Goal: Task Accomplishment & Management: Manage account settings

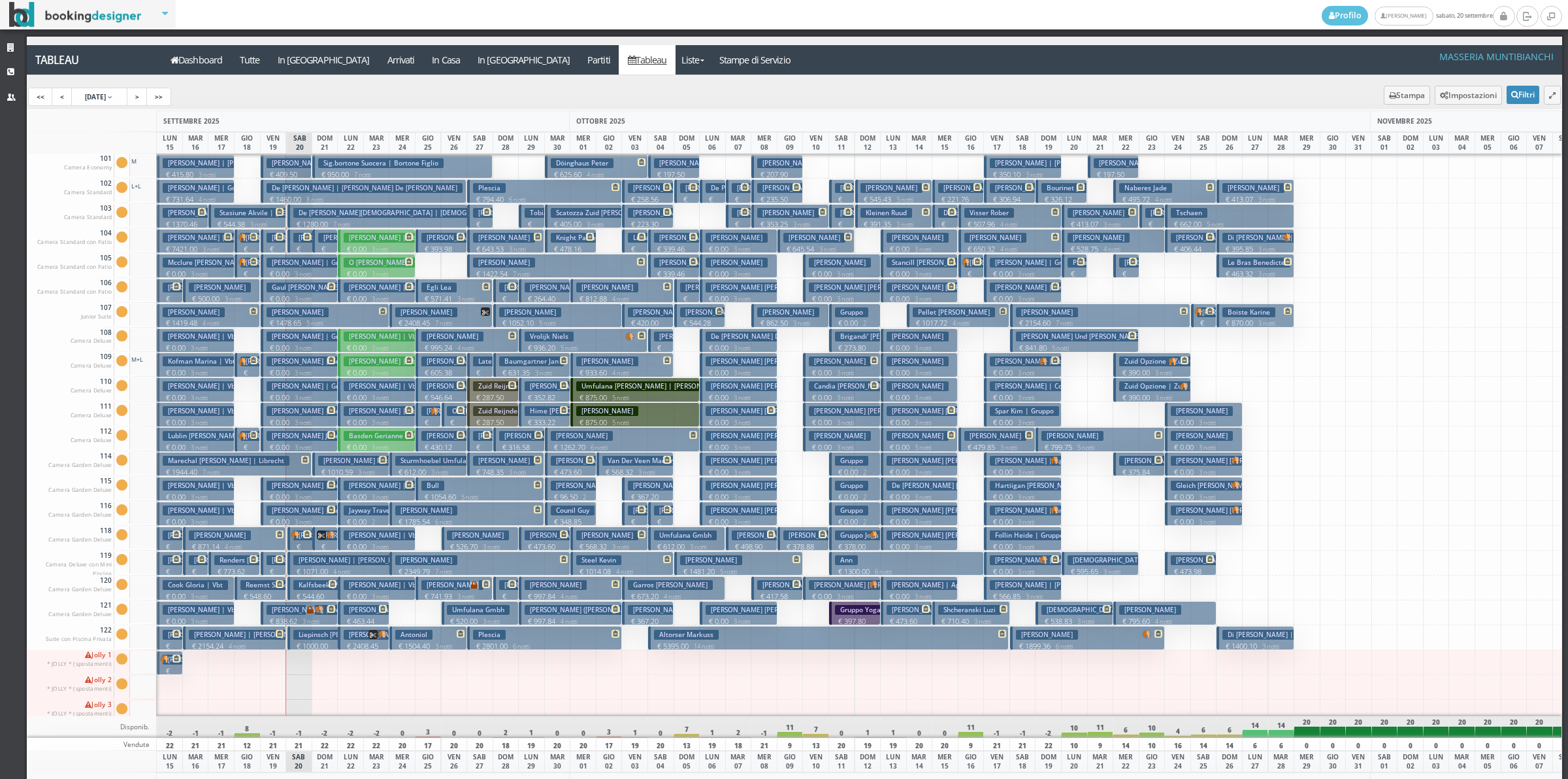
click at [288, 266] on h3 "[PERSON_NAME] [PERSON_NAME] | Gruppo" at bounding box center [313, 262] width 93 height 10
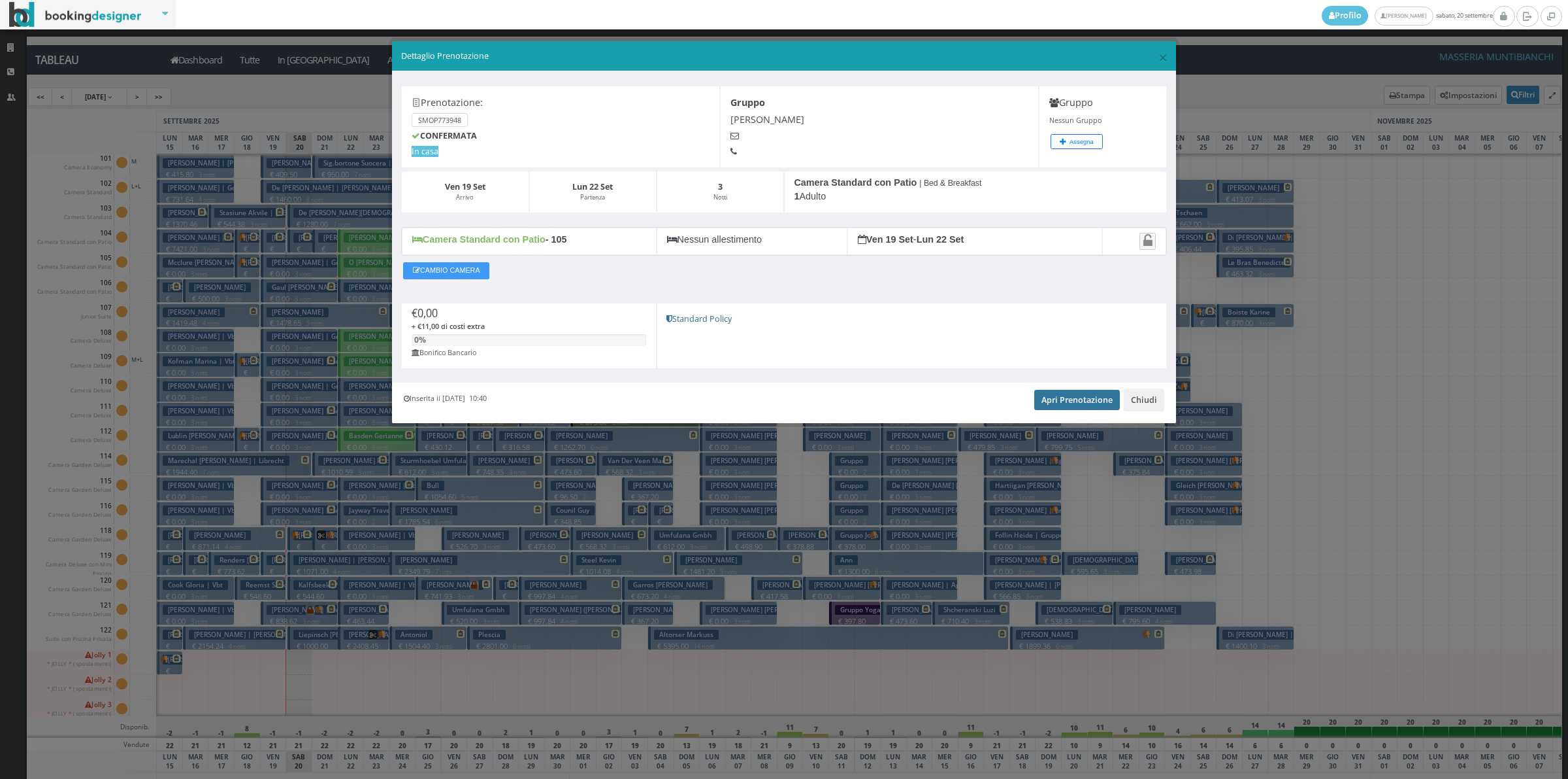
click at [1087, 399] on link "Apri Prenotazione" at bounding box center [1077, 399] width 86 height 19
click at [1126, 396] on button "Chiudi" at bounding box center [1144, 399] width 40 height 22
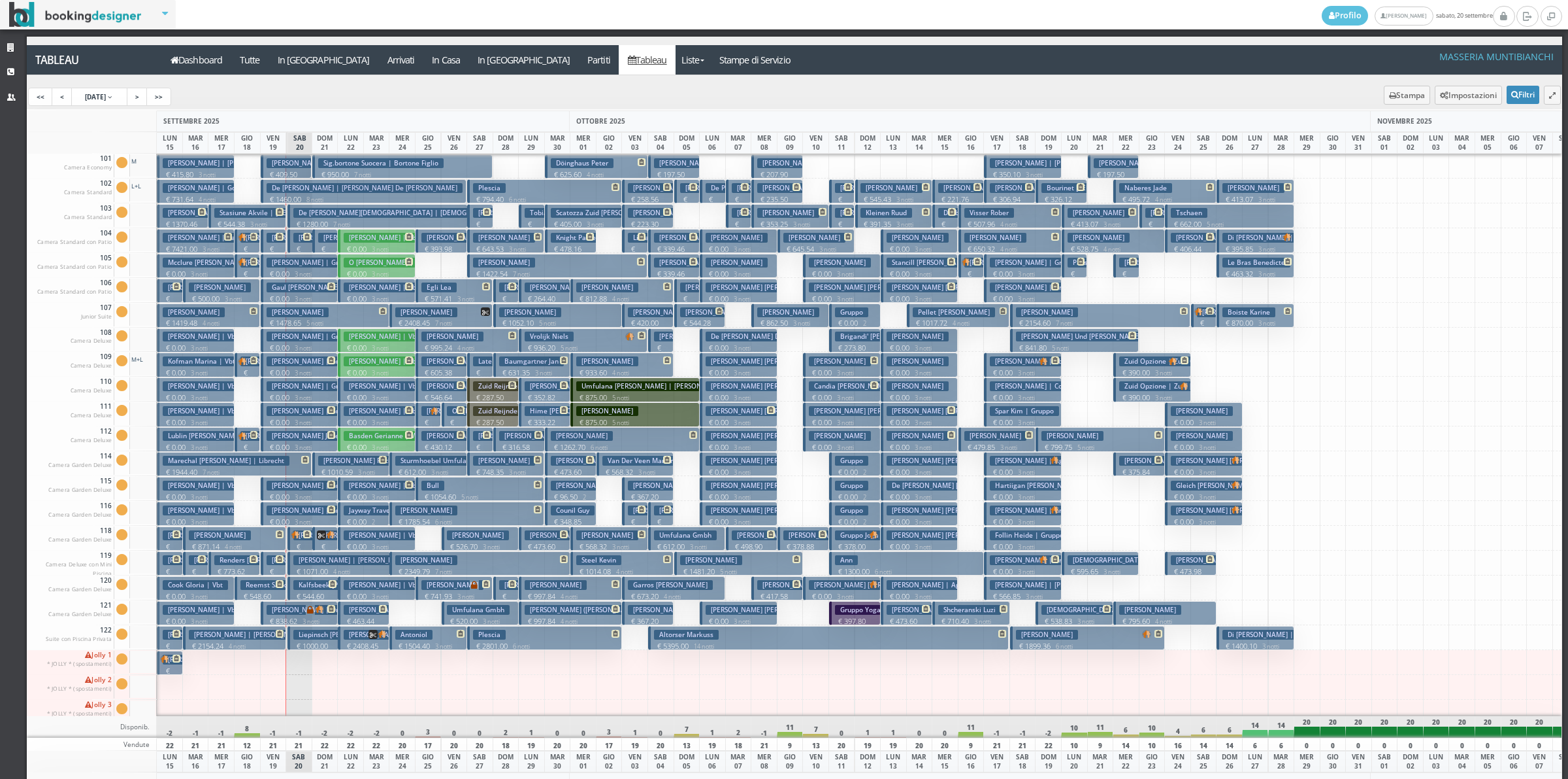
click at [288, 434] on h3 "White Margaret June | Gruppo" at bounding box center [320, 436] width 109 height 10
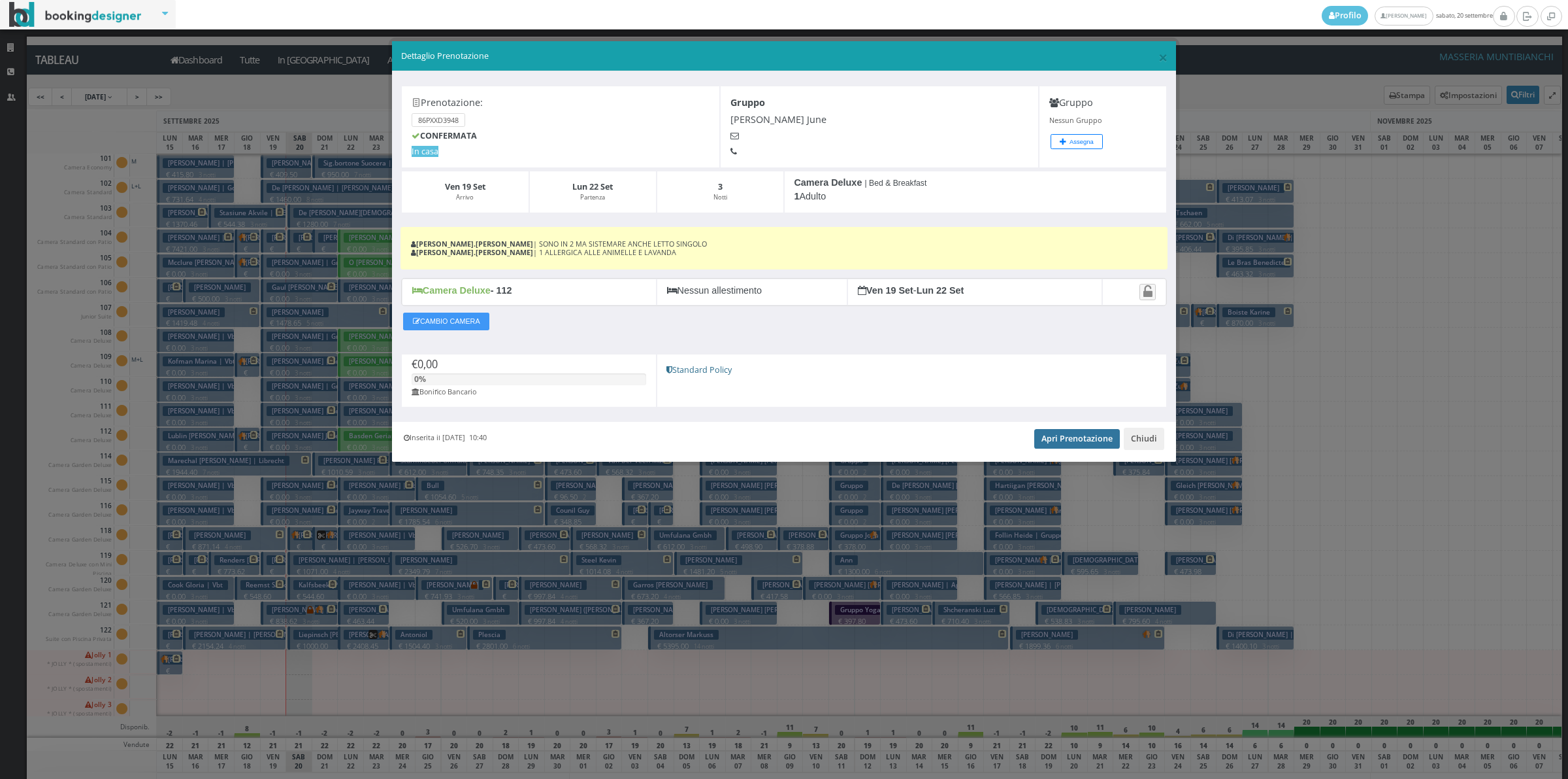
click at [1061, 437] on link "Apri Prenotazione" at bounding box center [1077, 438] width 86 height 19
click at [1154, 443] on button "Chiudi" at bounding box center [1144, 438] width 40 height 22
click at [1154, 443] on p "€ 799.75 5 notti" at bounding box center [1101, 447] width 119 height 10
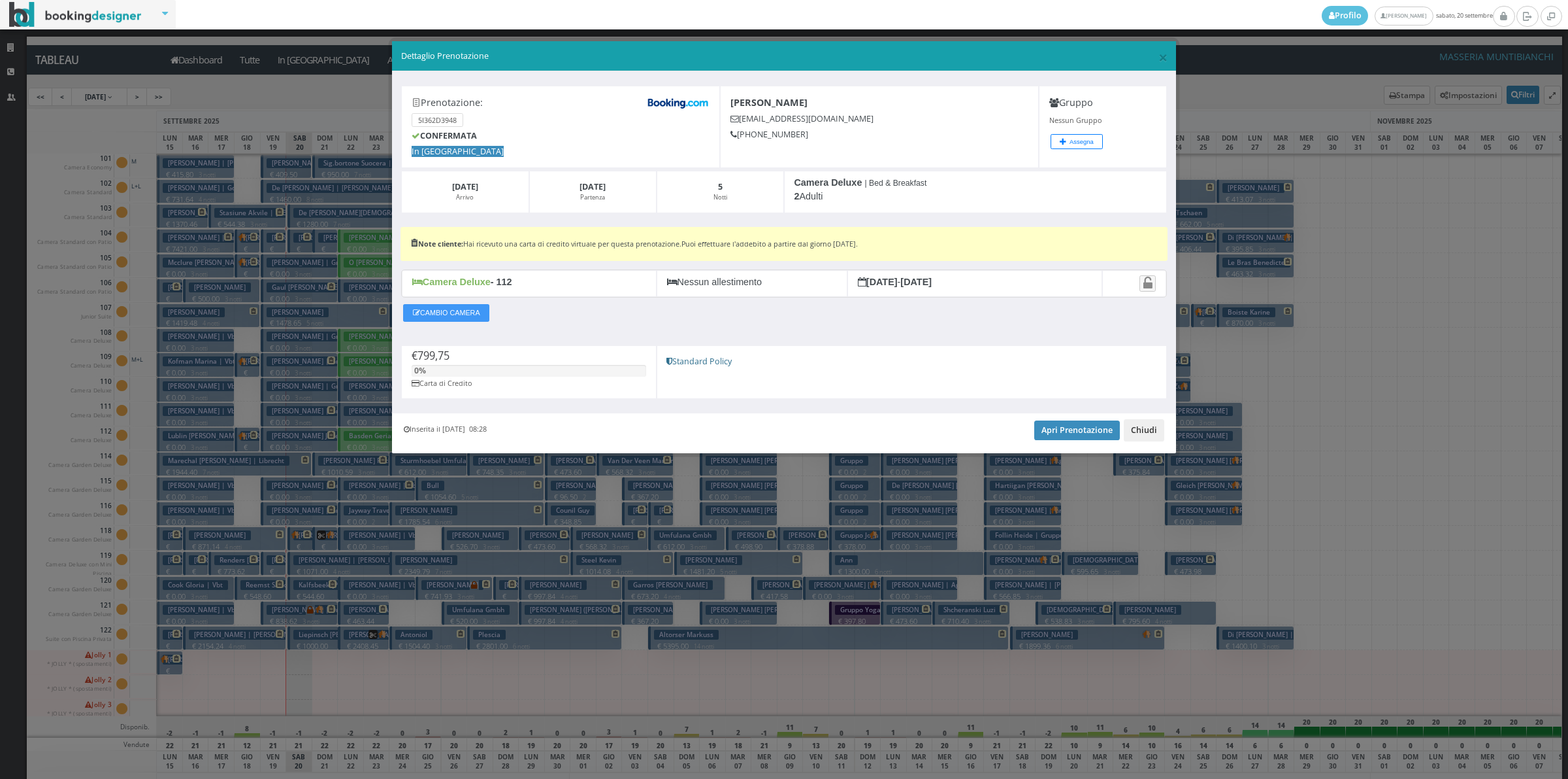
click at [1157, 430] on button "Chiudi" at bounding box center [1144, 430] width 40 height 22
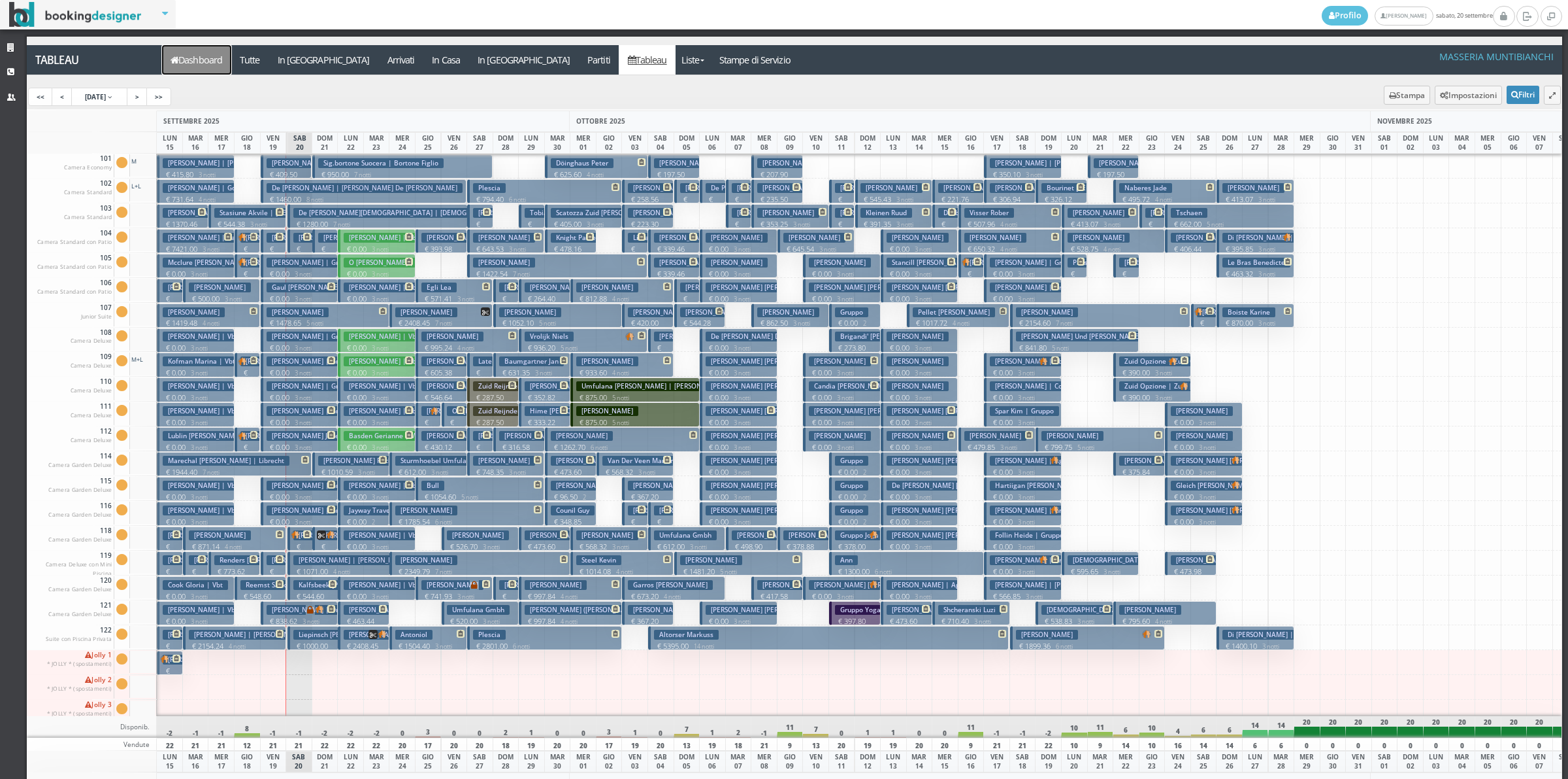
click at [229, 57] on link "Dashboard" at bounding box center [197, 59] width 69 height 29
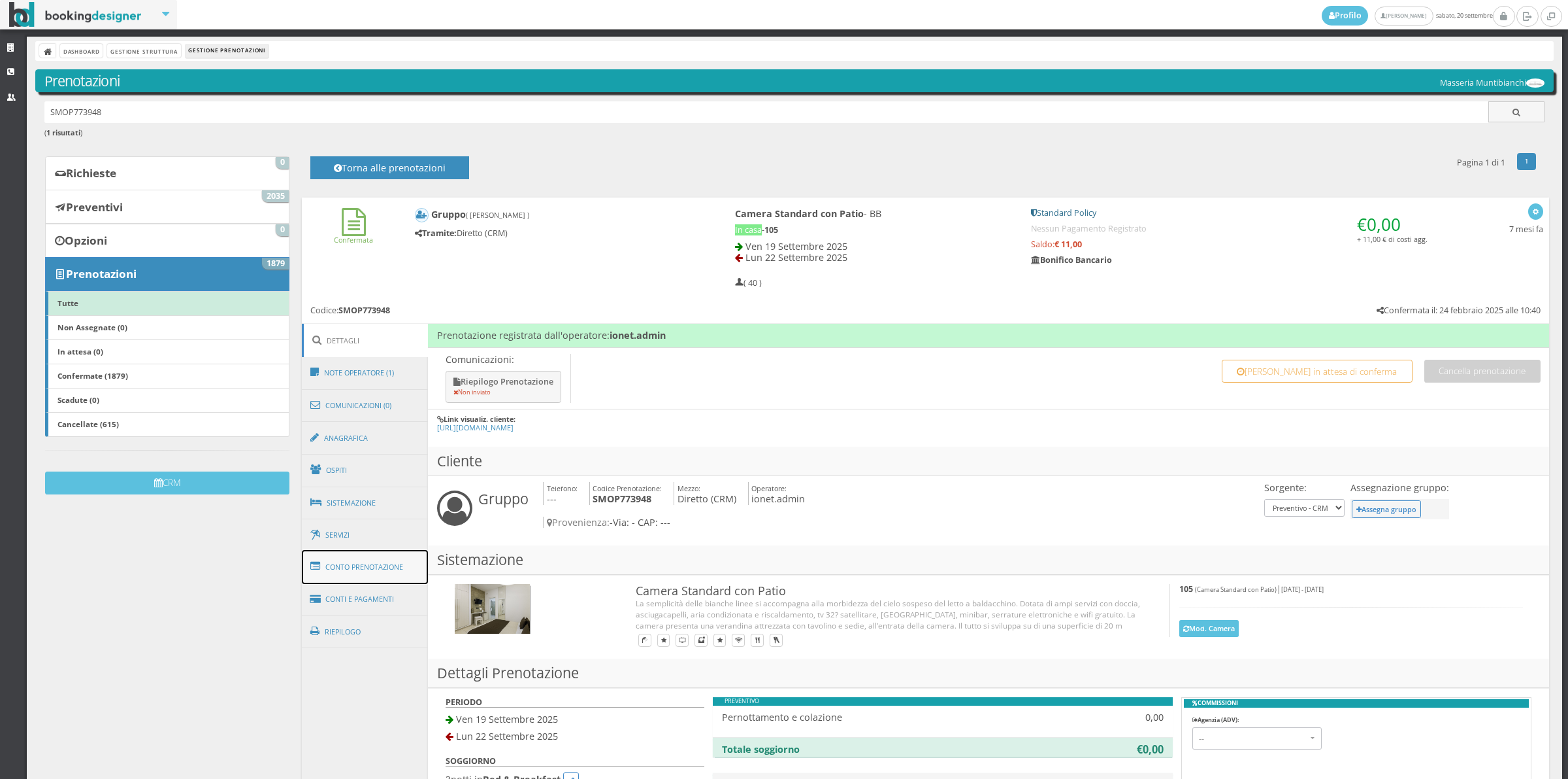
click at [389, 567] on link "Conto Prenotazione" at bounding box center [365, 566] width 127 height 34
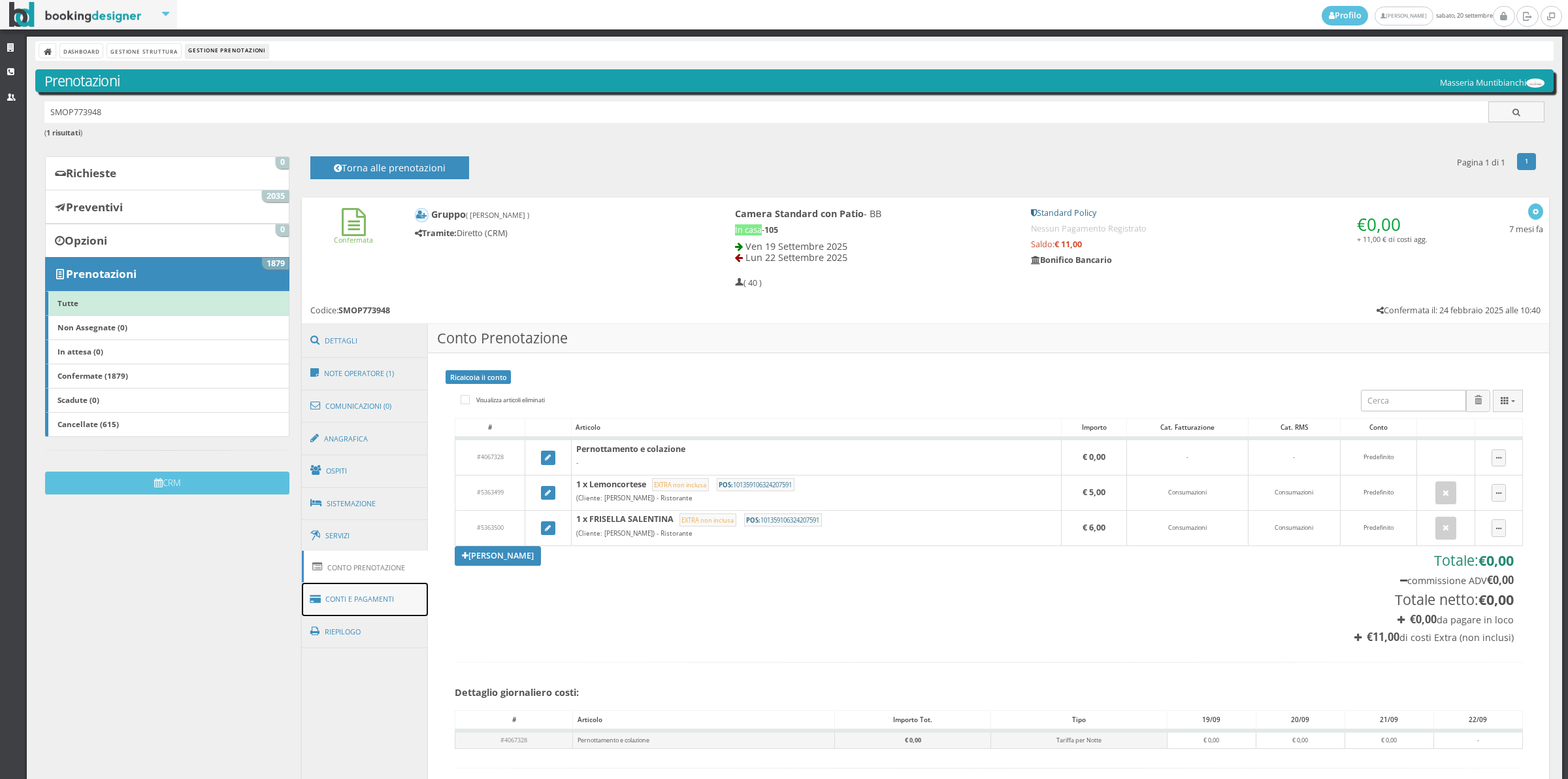
click at [380, 609] on link "Conti e Pagamenti" at bounding box center [365, 599] width 127 height 34
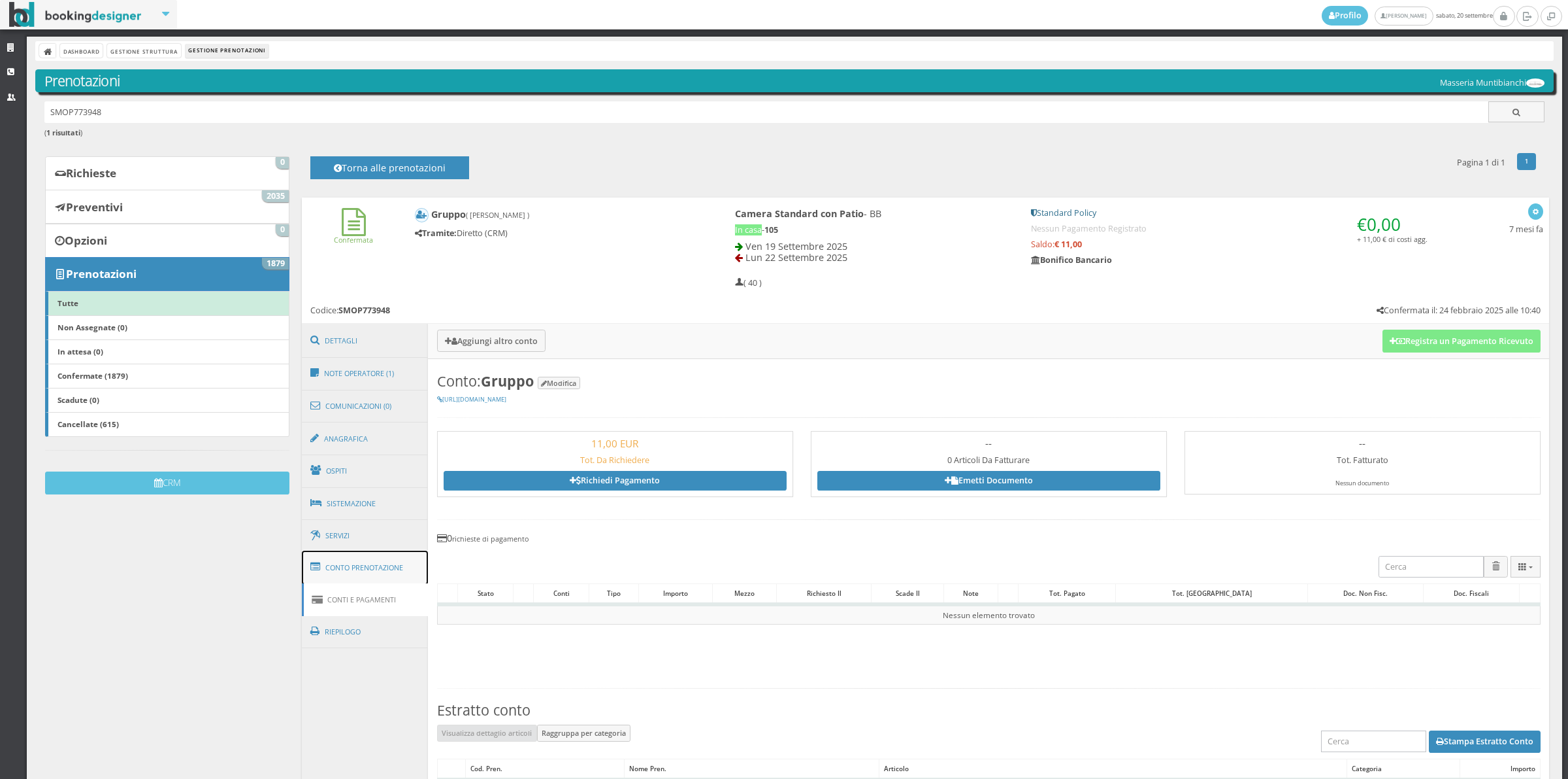
click at [397, 567] on link "Conto Prenotazione" at bounding box center [365, 567] width 127 height 34
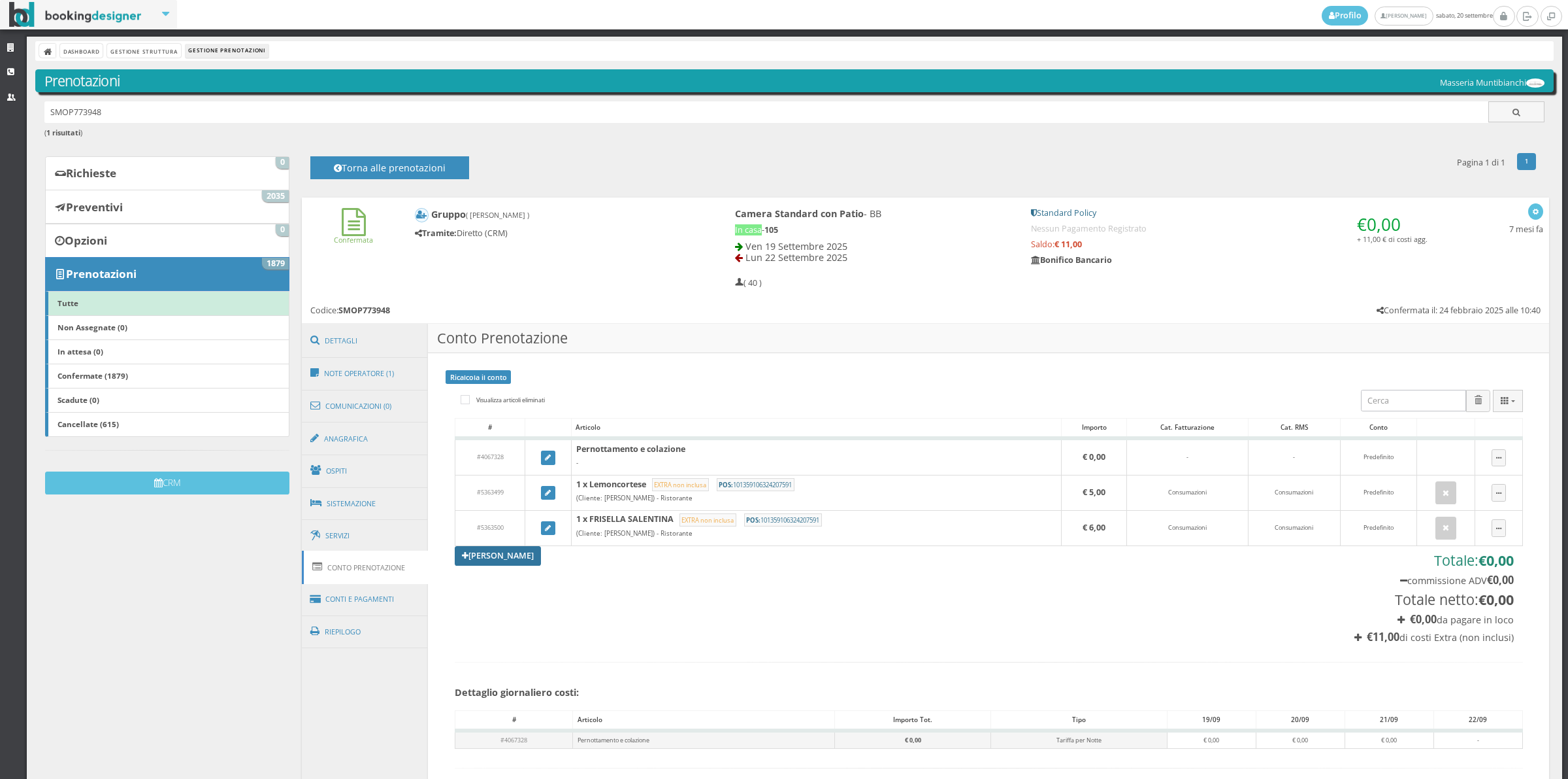
click at [479, 550] on link "Aggiungi Tariffa" at bounding box center [497, 555] width 87 height 19
click at [0, 0] on div "× Articolo" at bounding box center [0, 0] width 0 height 0
click at [505, 553] on link "Aggiungi Tariffa" at bounding box center [497, 555] width 87 height 19
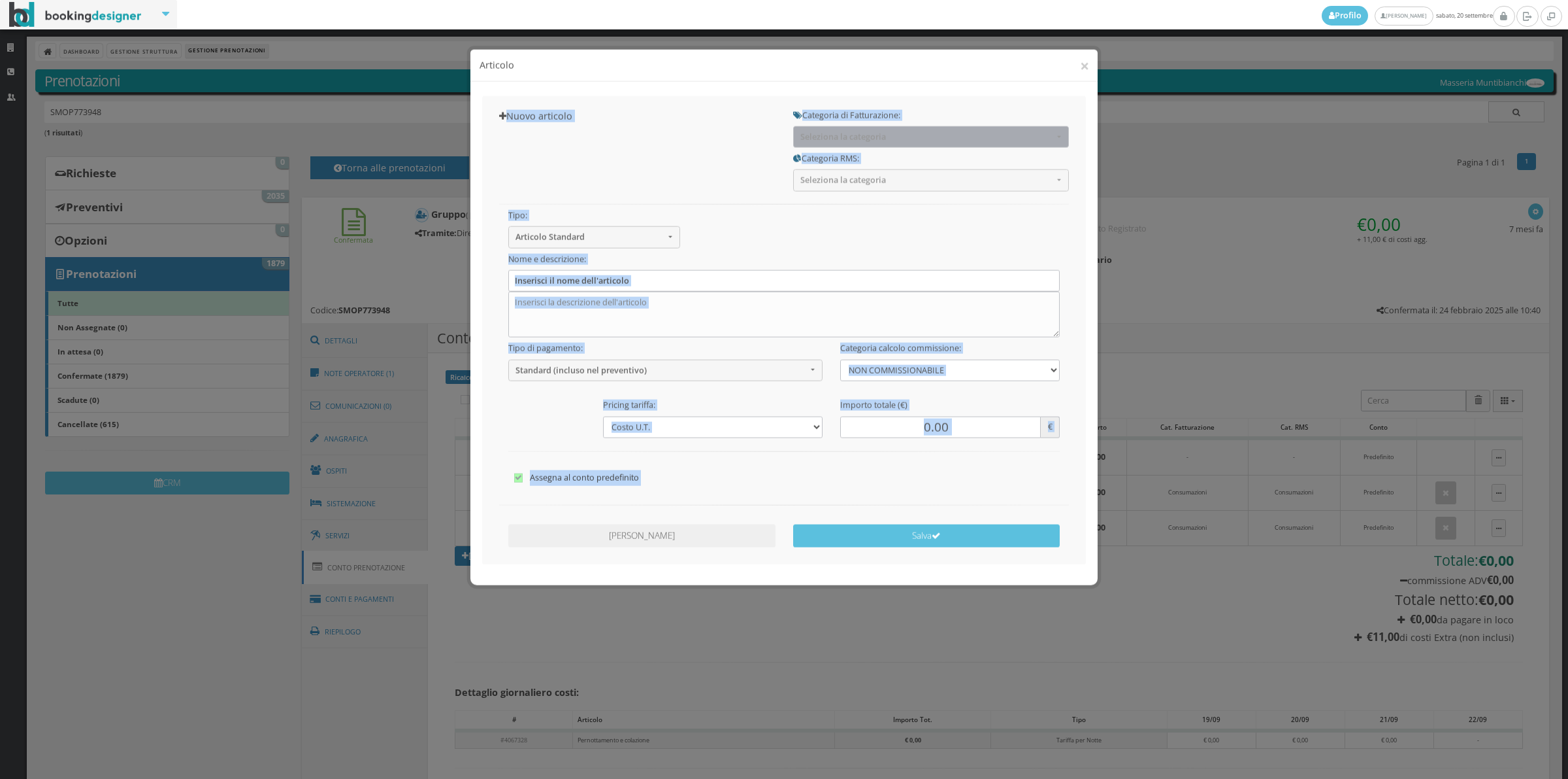
click at [891, 124] on span "Seleziona la categoria" at bounding box center [926, 128] width 253 height 10
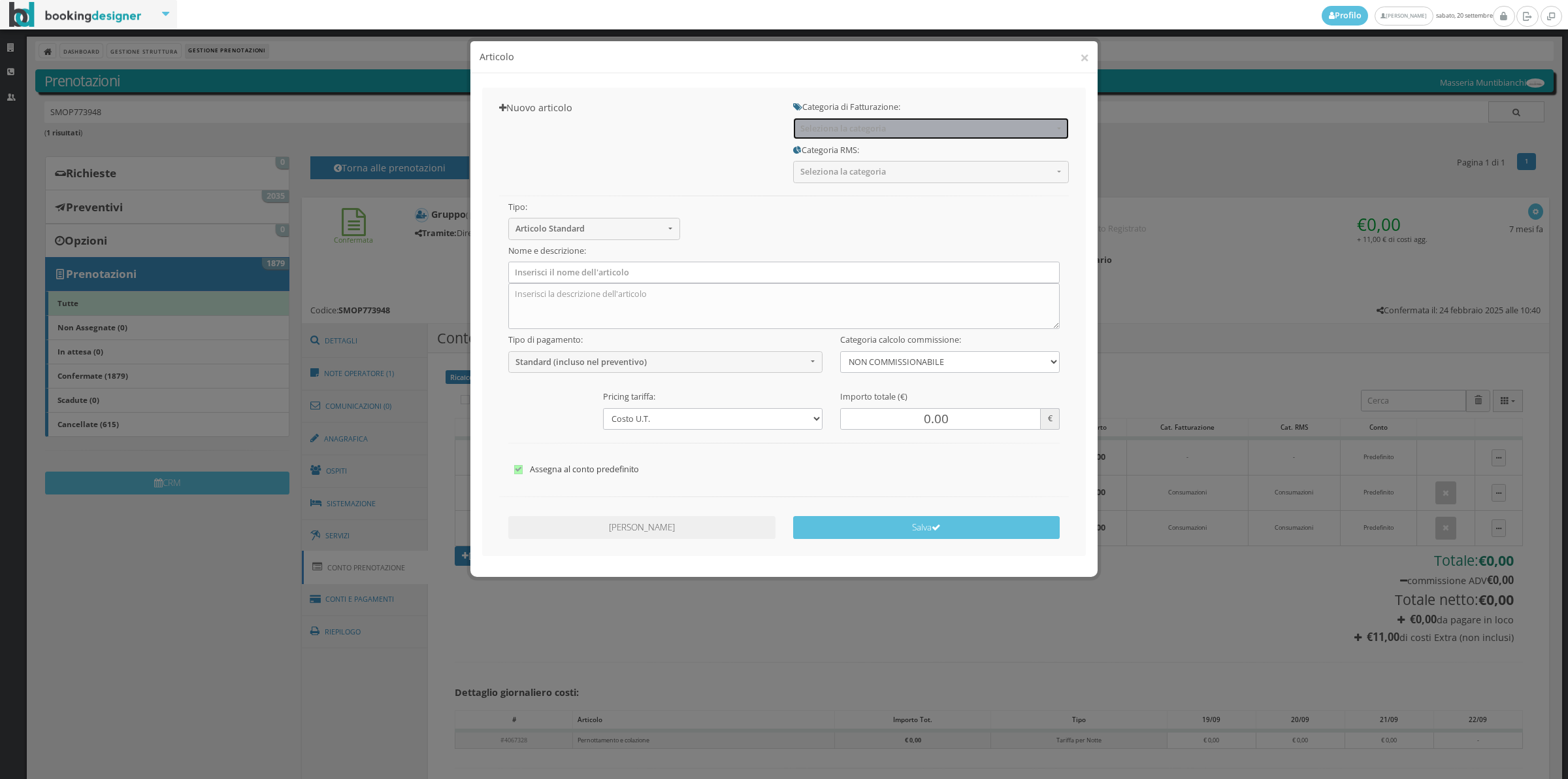
click at [891, 124] on span "Seleziona la categoria" at bounding box center [926, 128] width 253 height 10
click at [866, 125] on span "Seleziona la categoria" at bounding box center [926, 128] width 253 height 10
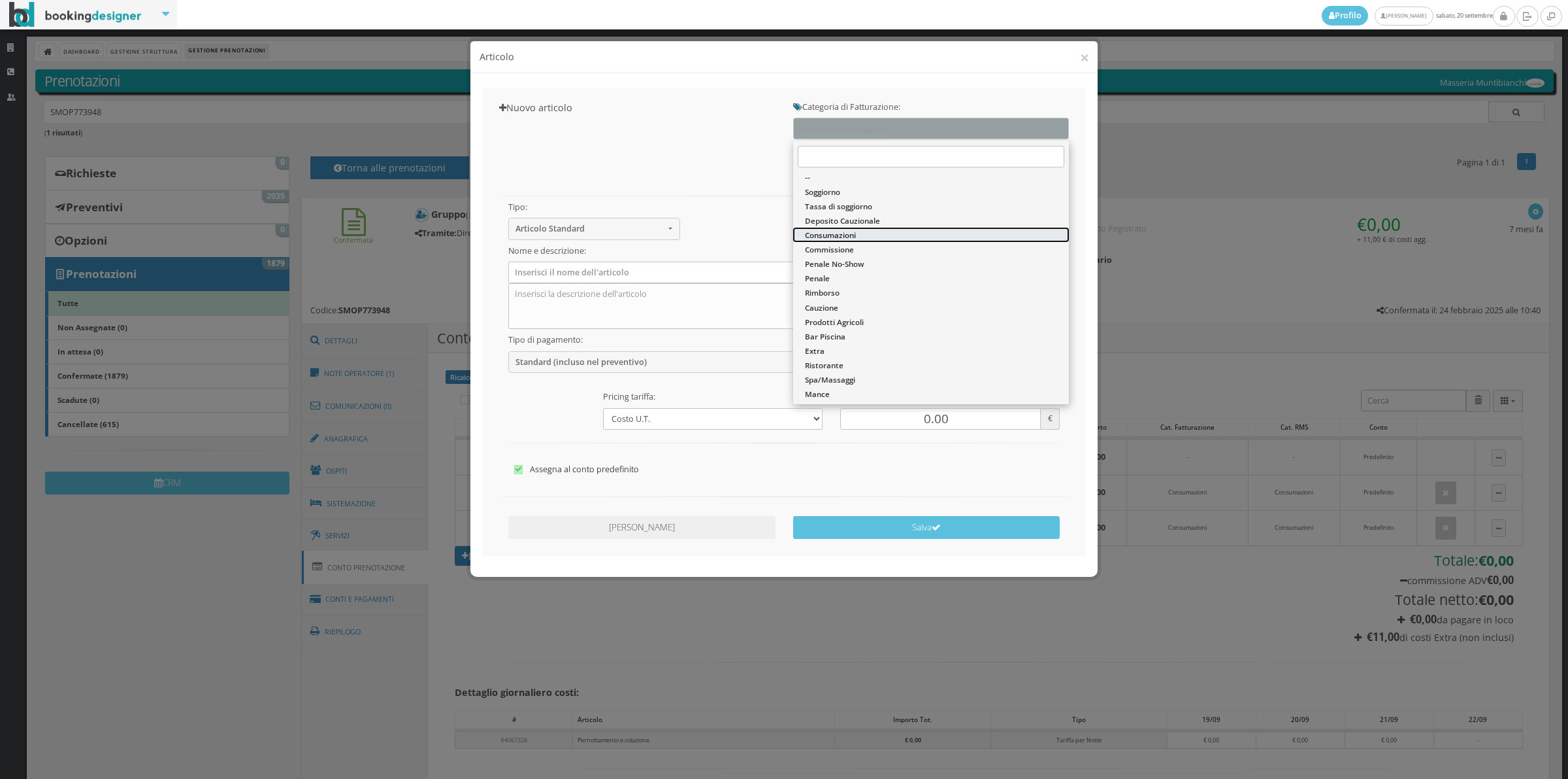
click at [837, 234] on span "Consumazioni" at bounding box center [831, 235] width 51 height 11
select select "26"
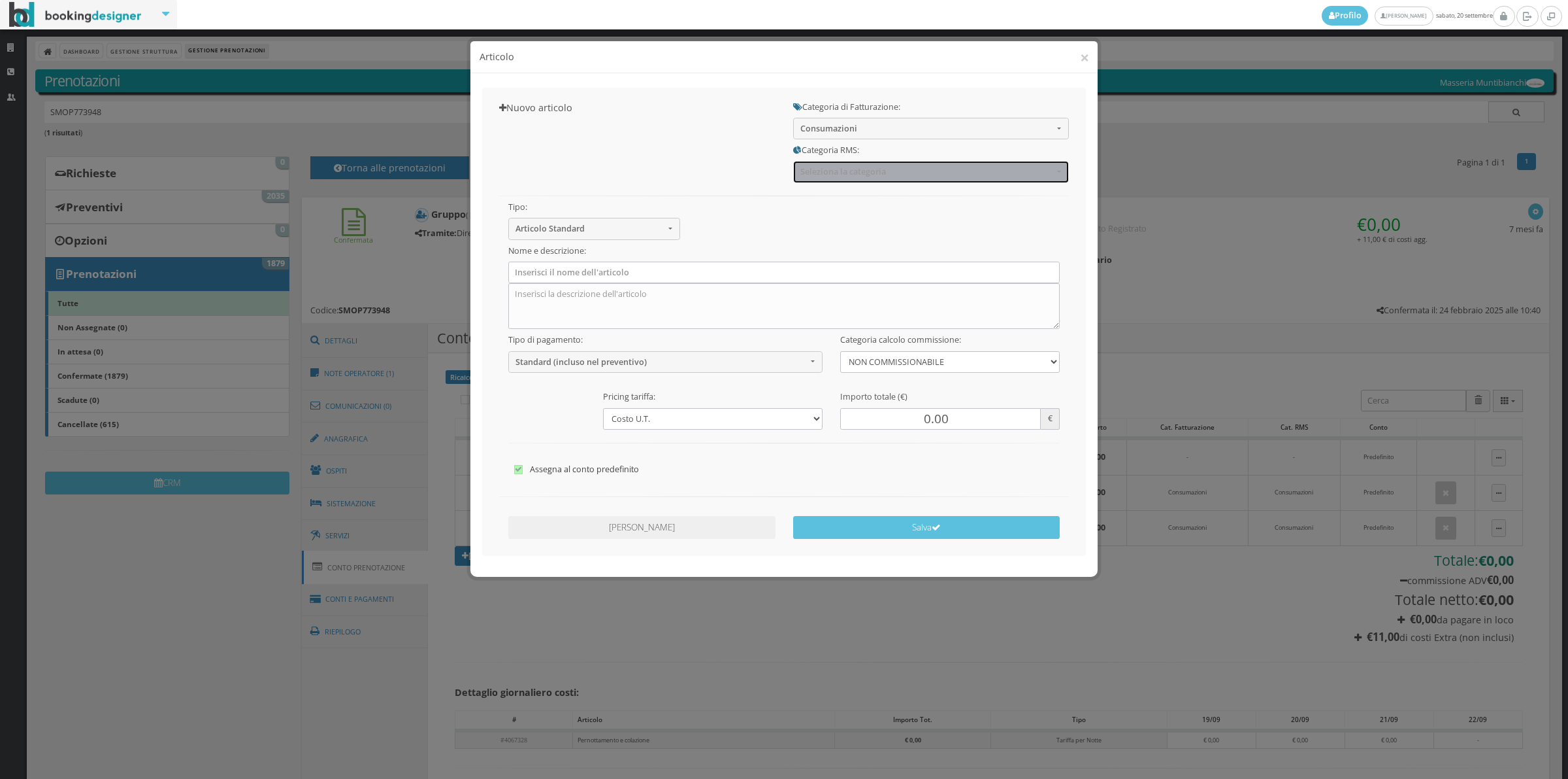
click at [837, 170] on span "Seleziona la categoria" at bounding box center [926, 172] width 253 height 10
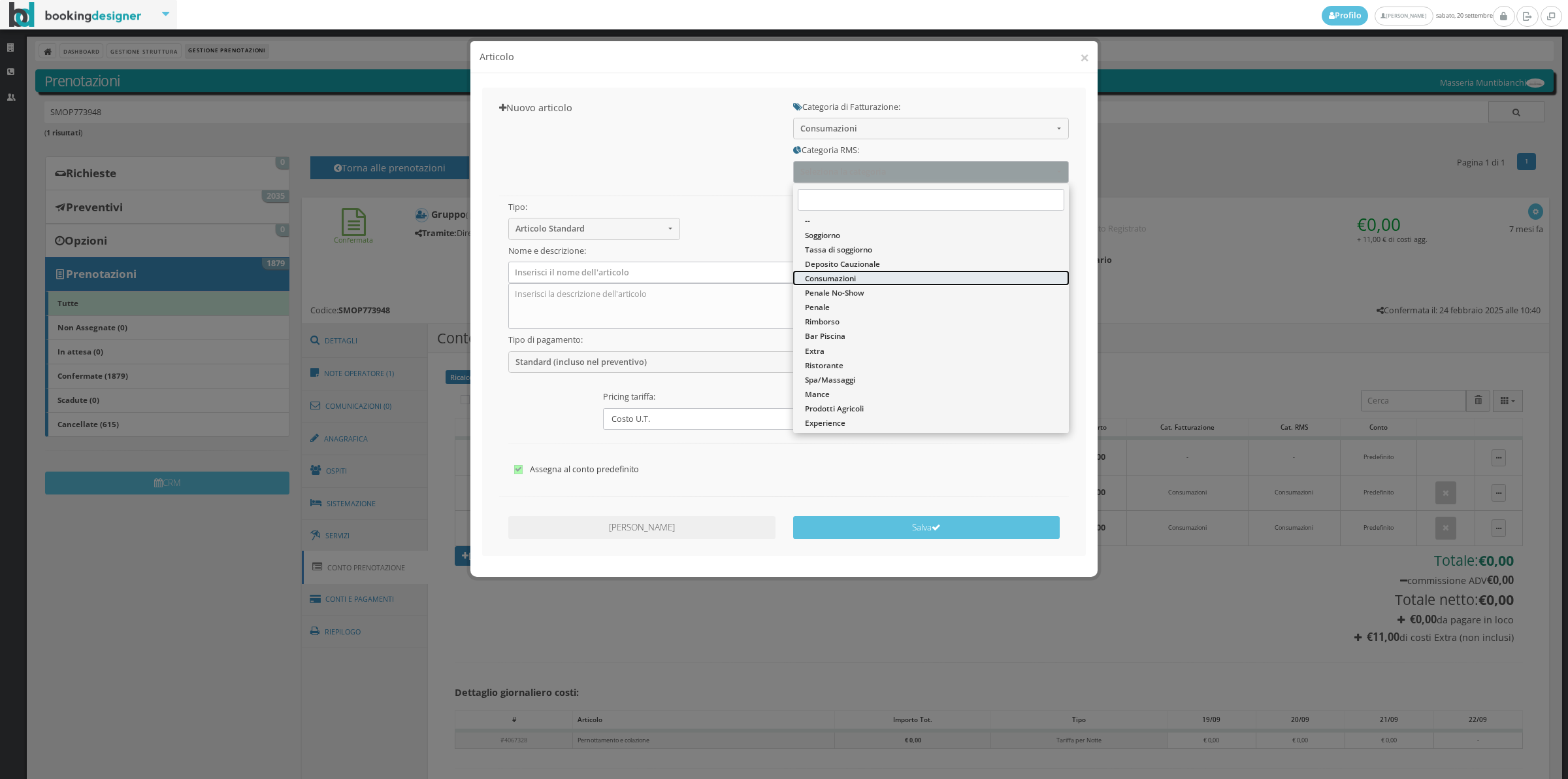
click at [829, 277] on span "Consumazioni" at bounding box center [831, 279] width 51 height 11
select select "36"
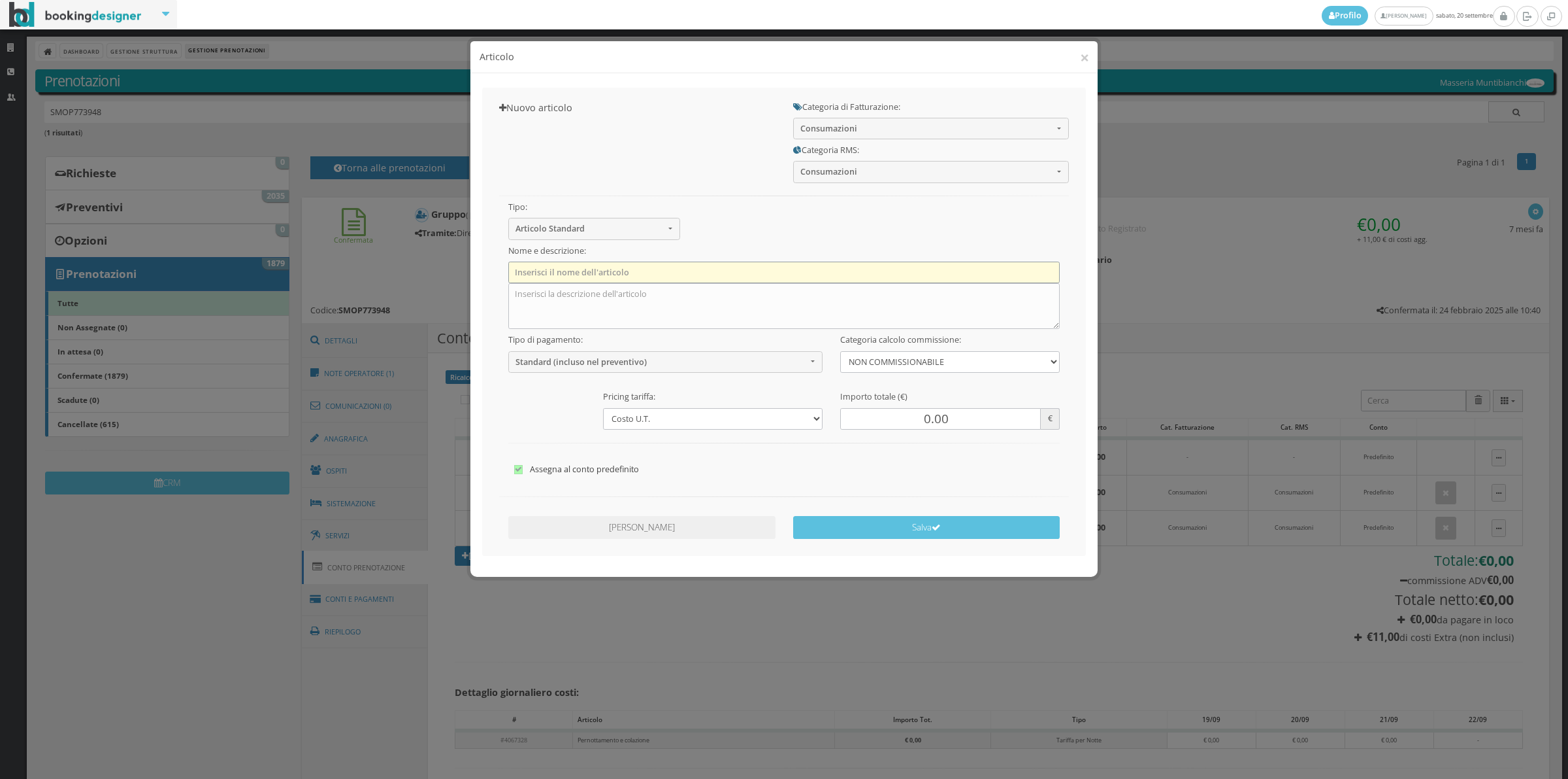
click at [632, 279] on input "text" at bounding box center [784, 272] width 552 height 22
type input "1 x COCA COLA"
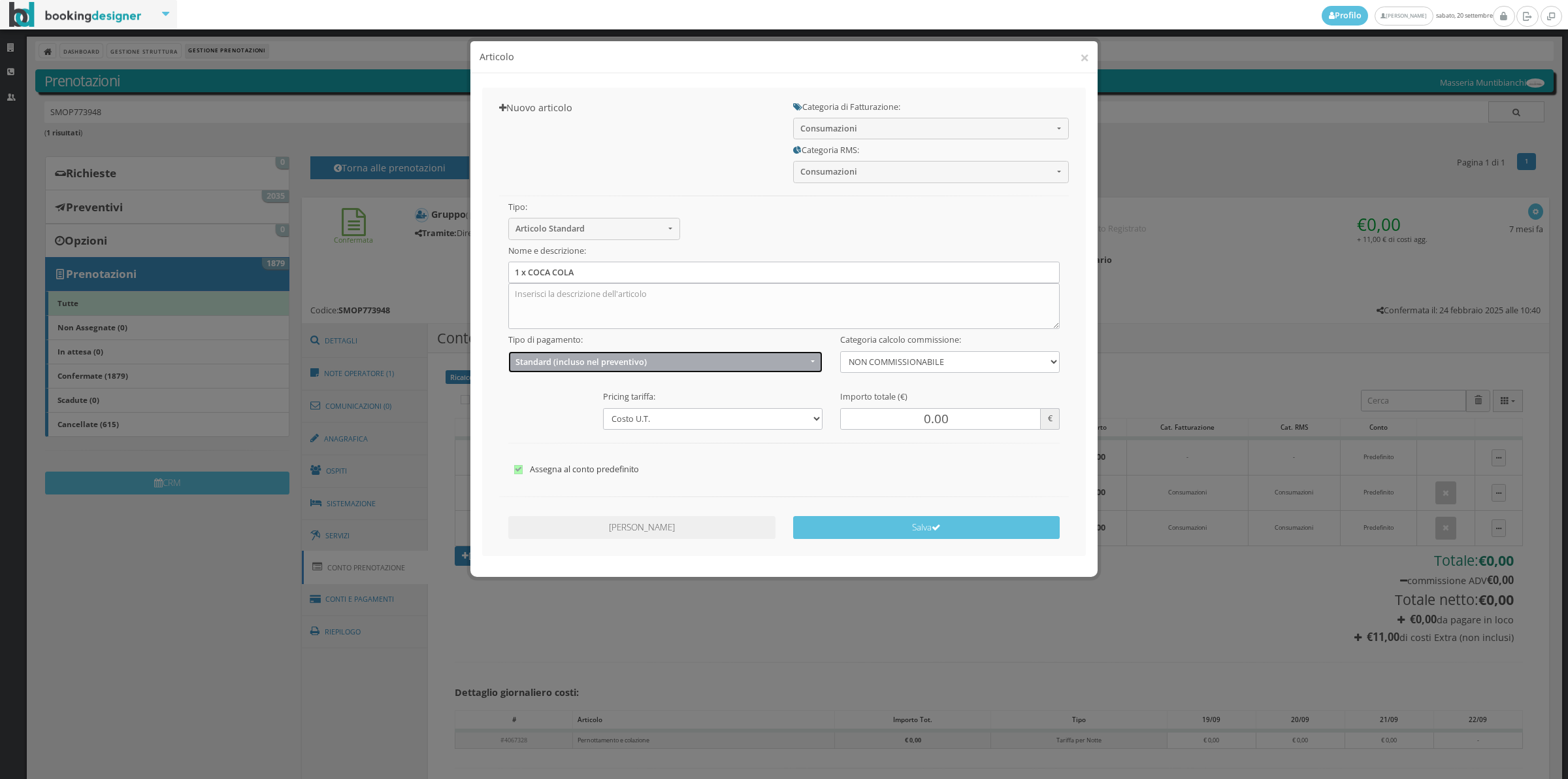
click at [593, 357] on span "Standard (incluso nel preventivo)" at bounding box center [661, 362] width 291 height 10
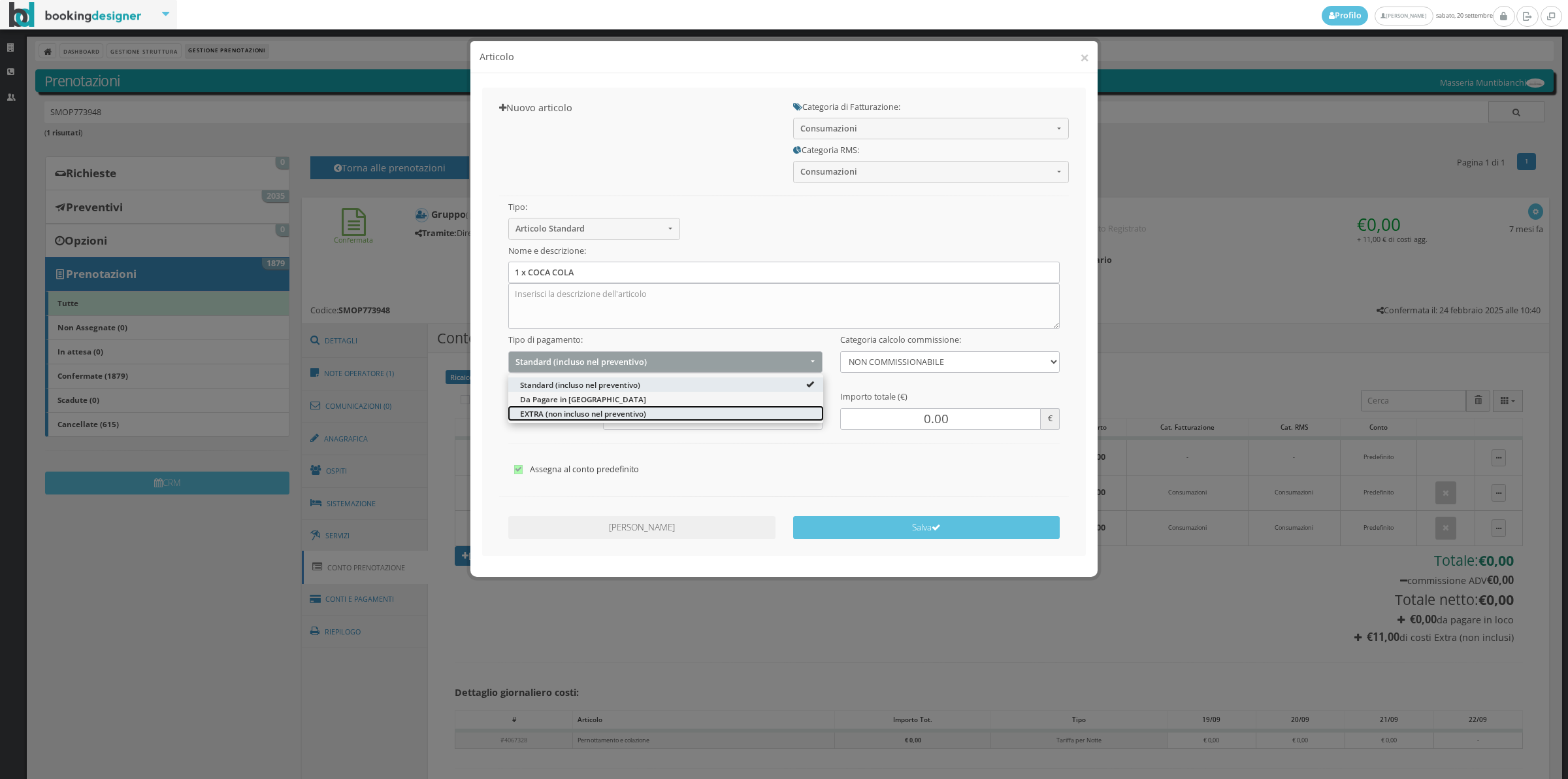
click at [551, 406] on link "EXTRA (non incluso nel preventivo)" at bounding box center [665, 413] width 315 height 15
select select "2"
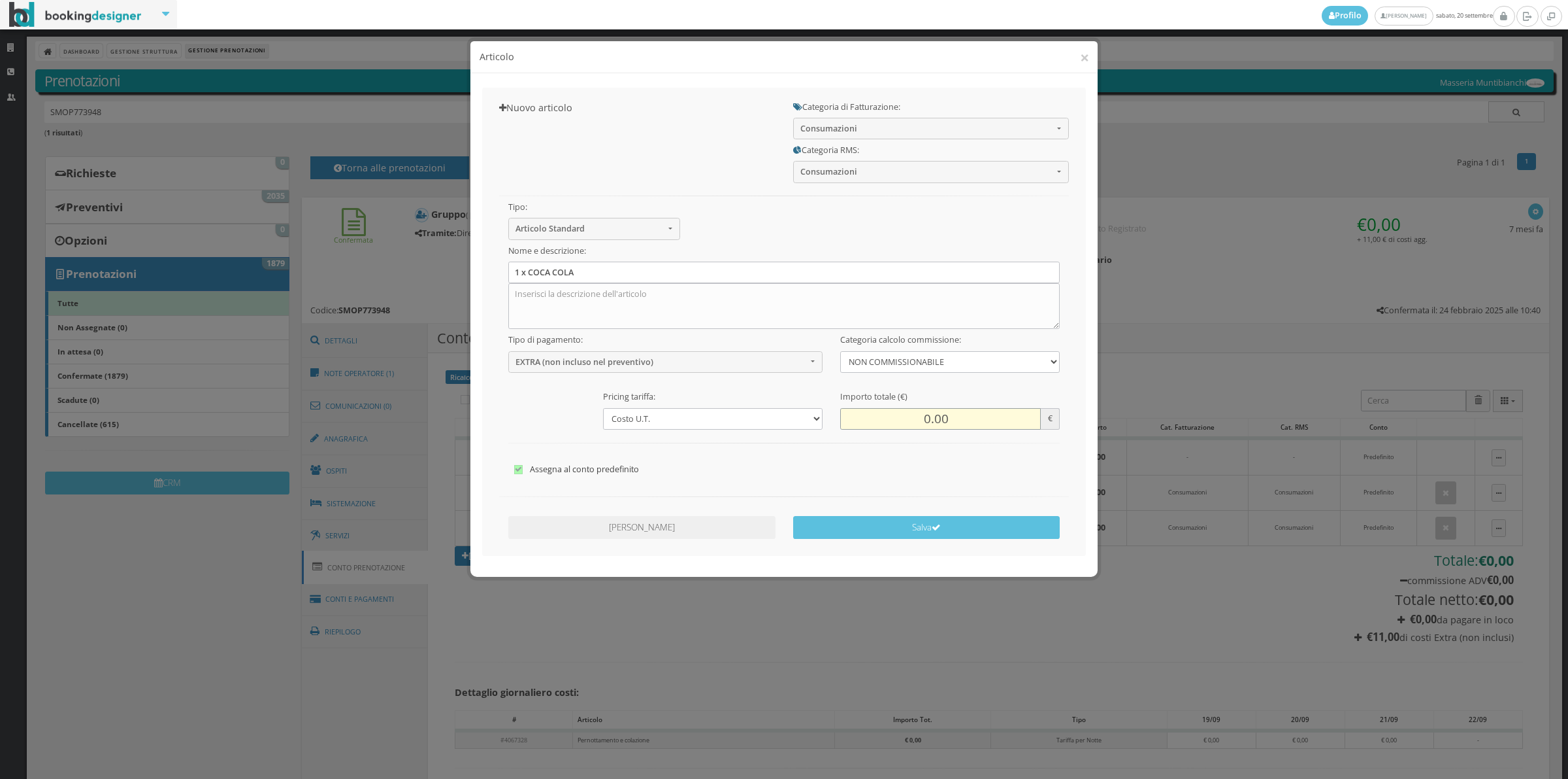
click at [926, 419] on input "0.00" at bounding box center [941, 419] width 201 height 22
type input "4.00"
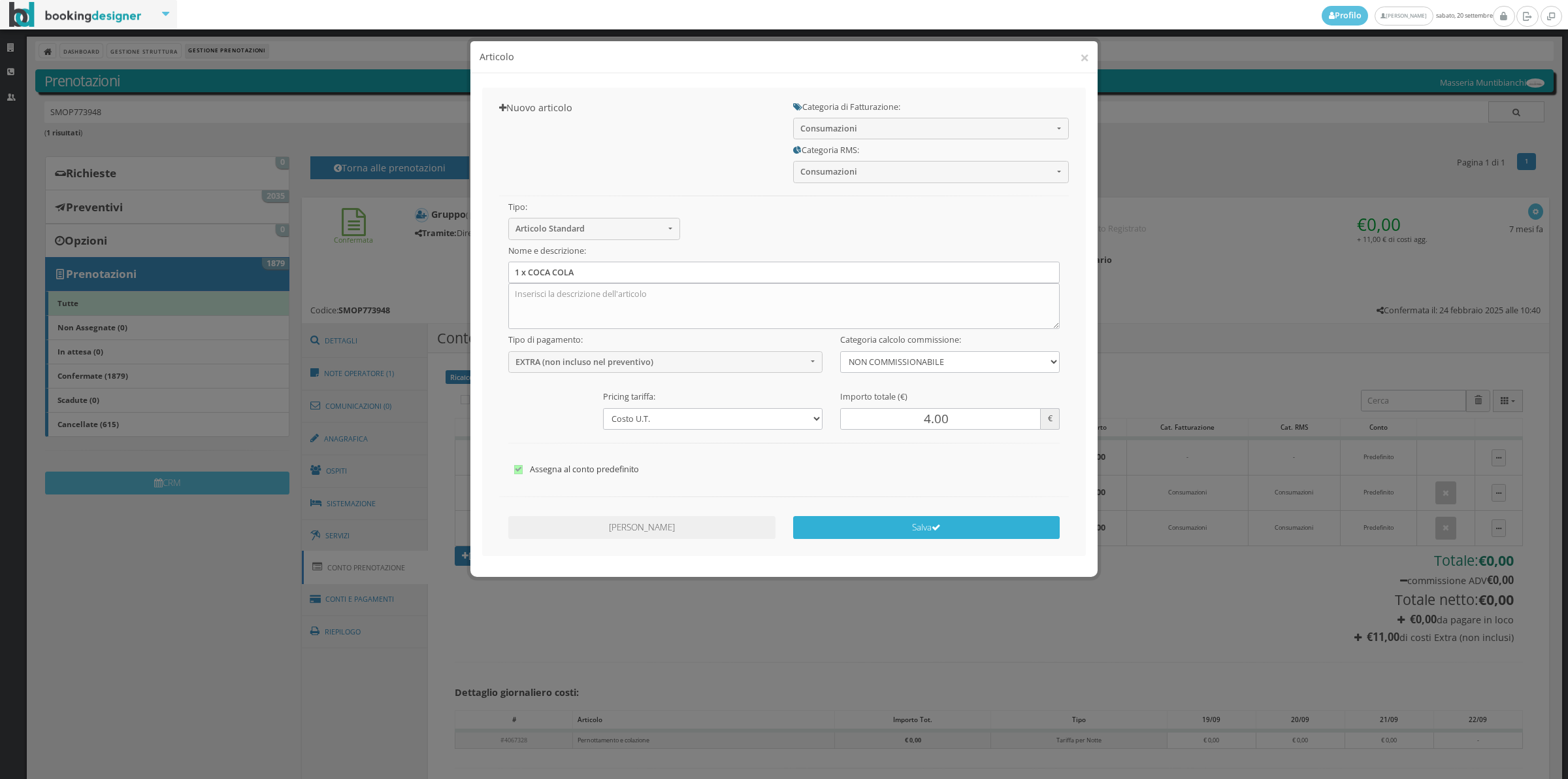
click at [926, 526] on button "Salva" at bounding box center [926, 527] width 267 height 23
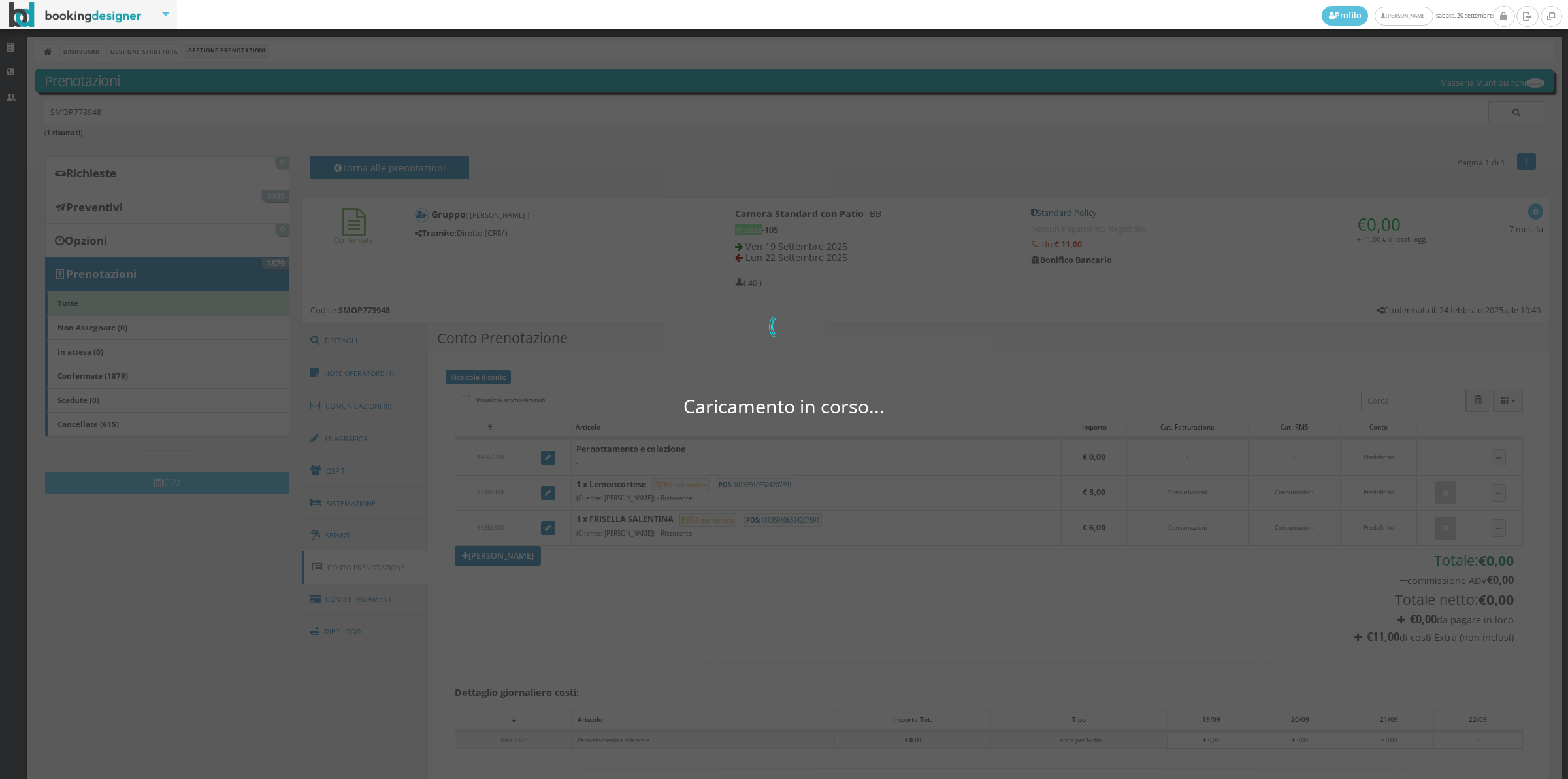
click at [926, 526] on div "Caricamento in corso... 0 di 0" at bounding box center [784, 389] width 1568 height 779
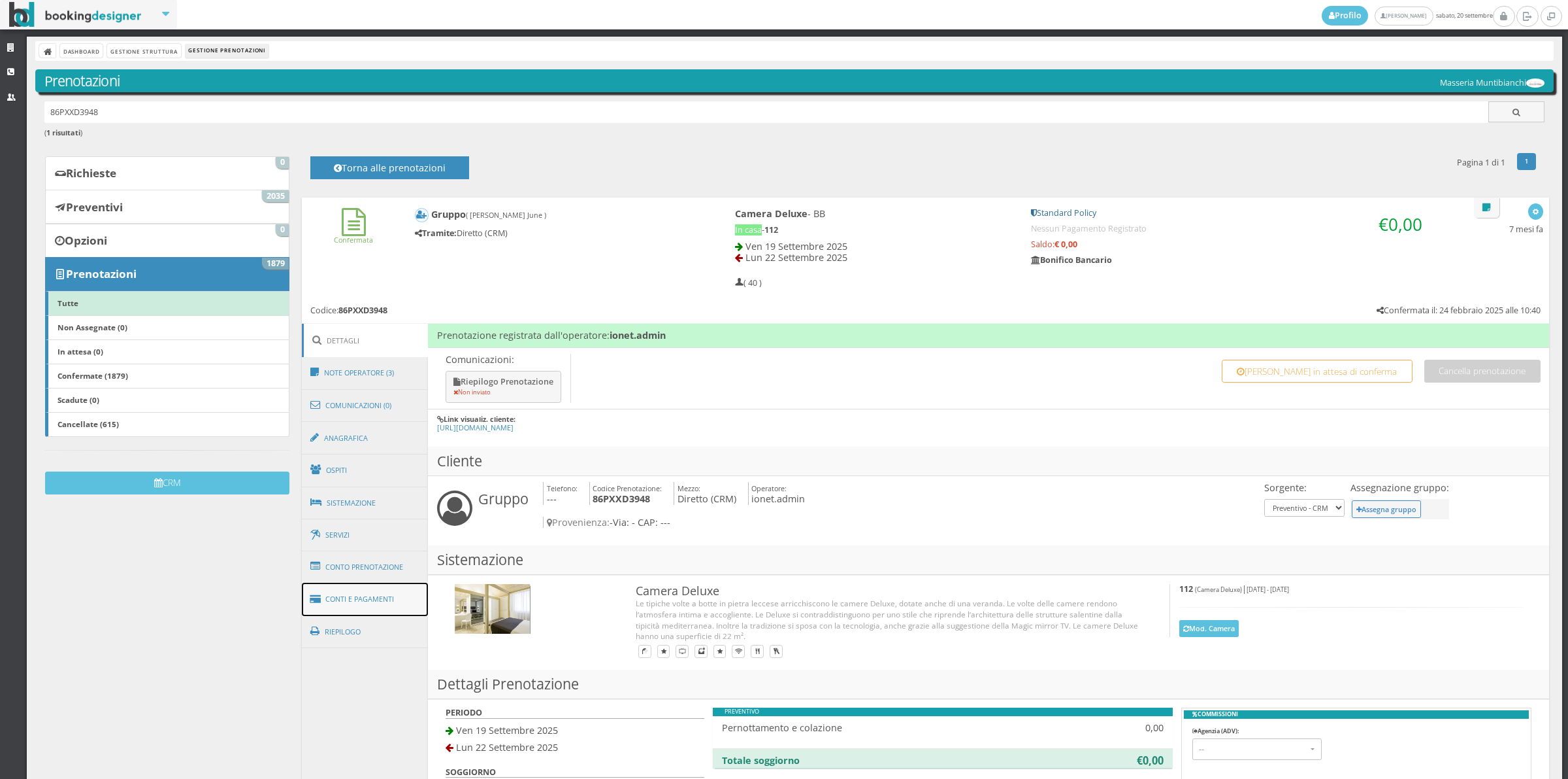
click at [406, 593] on link "Conti e Pagamenti" at bounding box center [365, 599] width 127 height 34
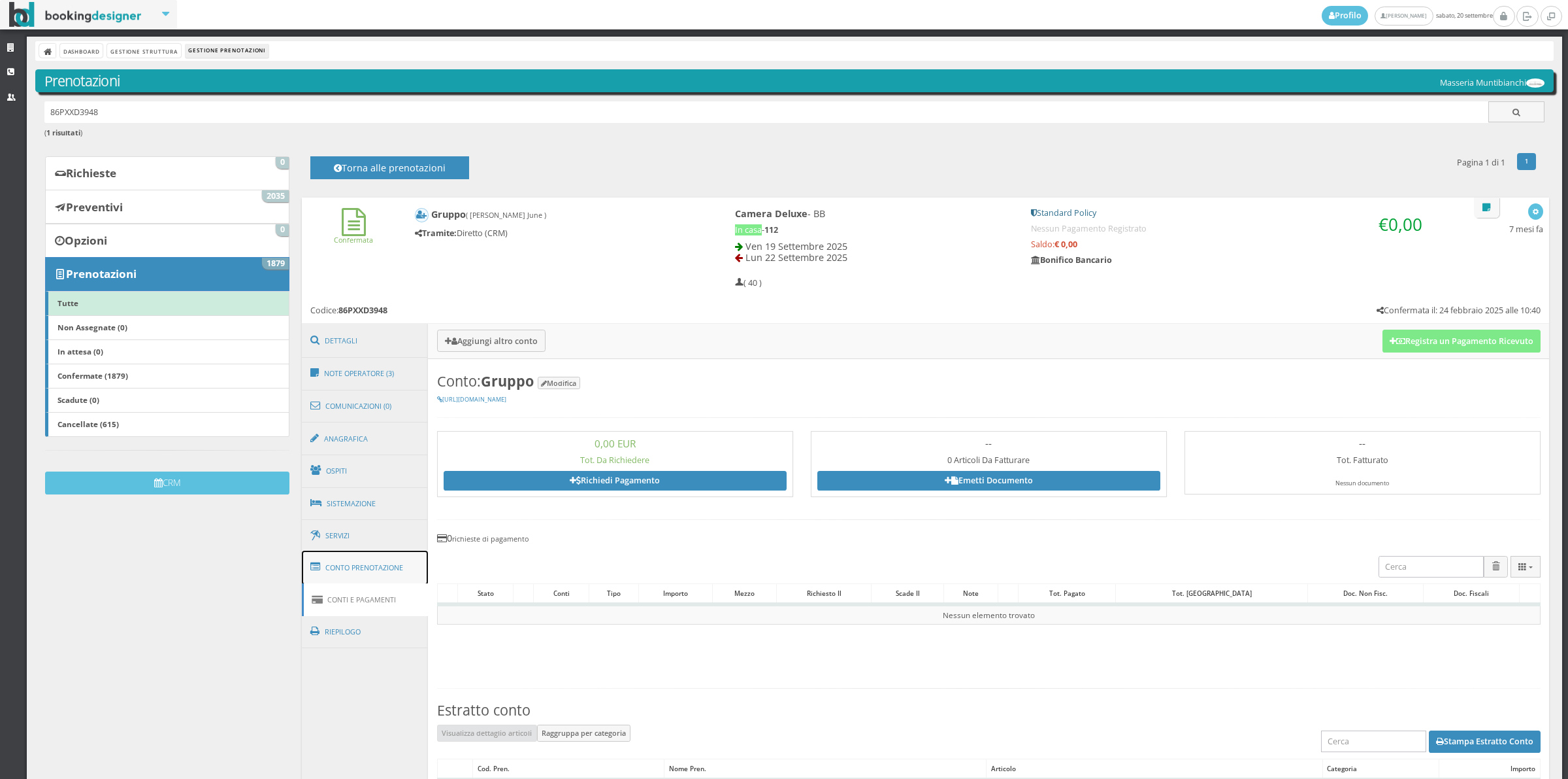
click at [402, 561] on link "Conto Prenotazione" at bounding box center [365, 567] width 127 height 34
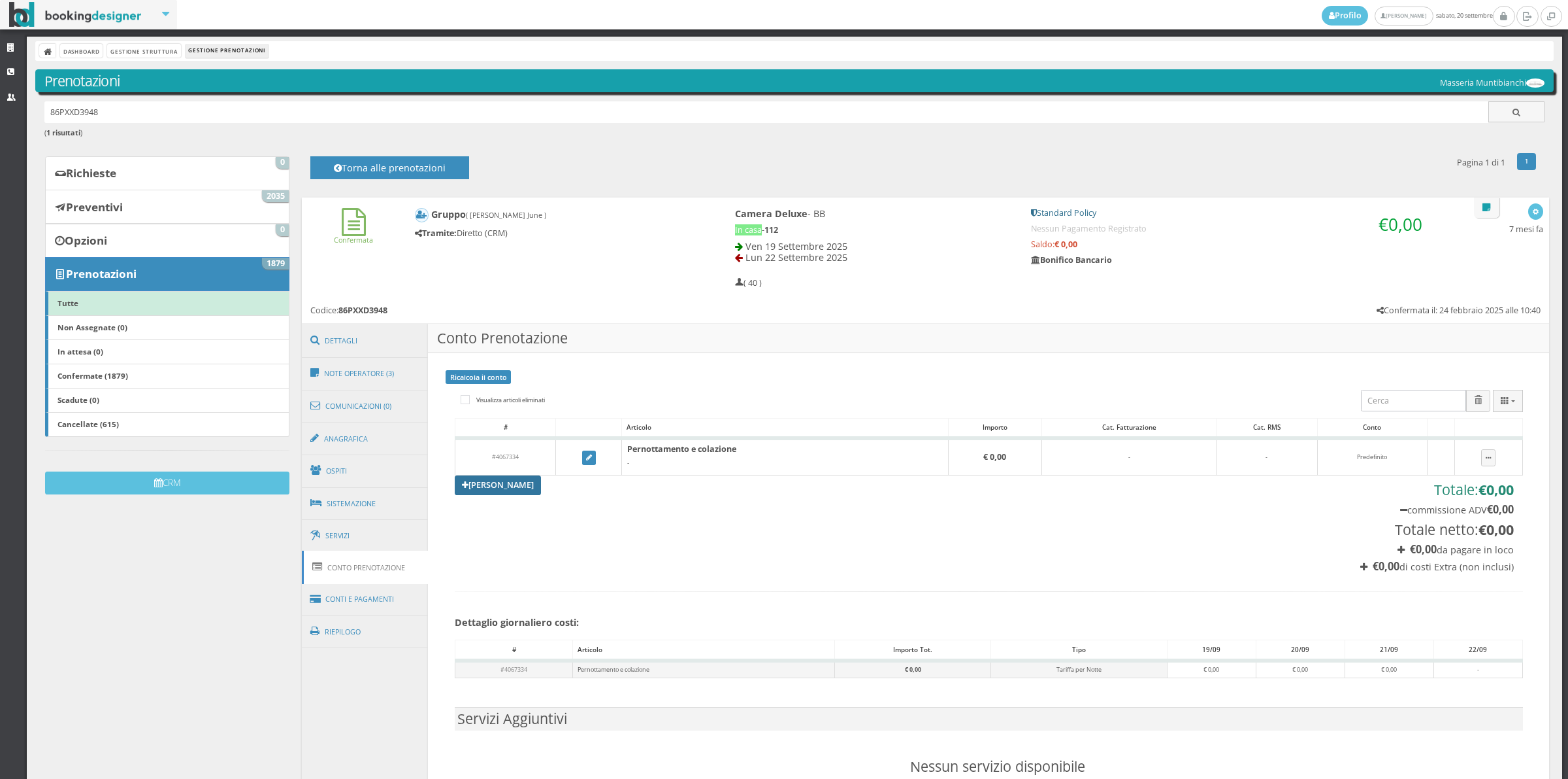
click at [494, 490] on link "Aggiungi Tariffa" at bounding box center [497, 485] width 87 height 19
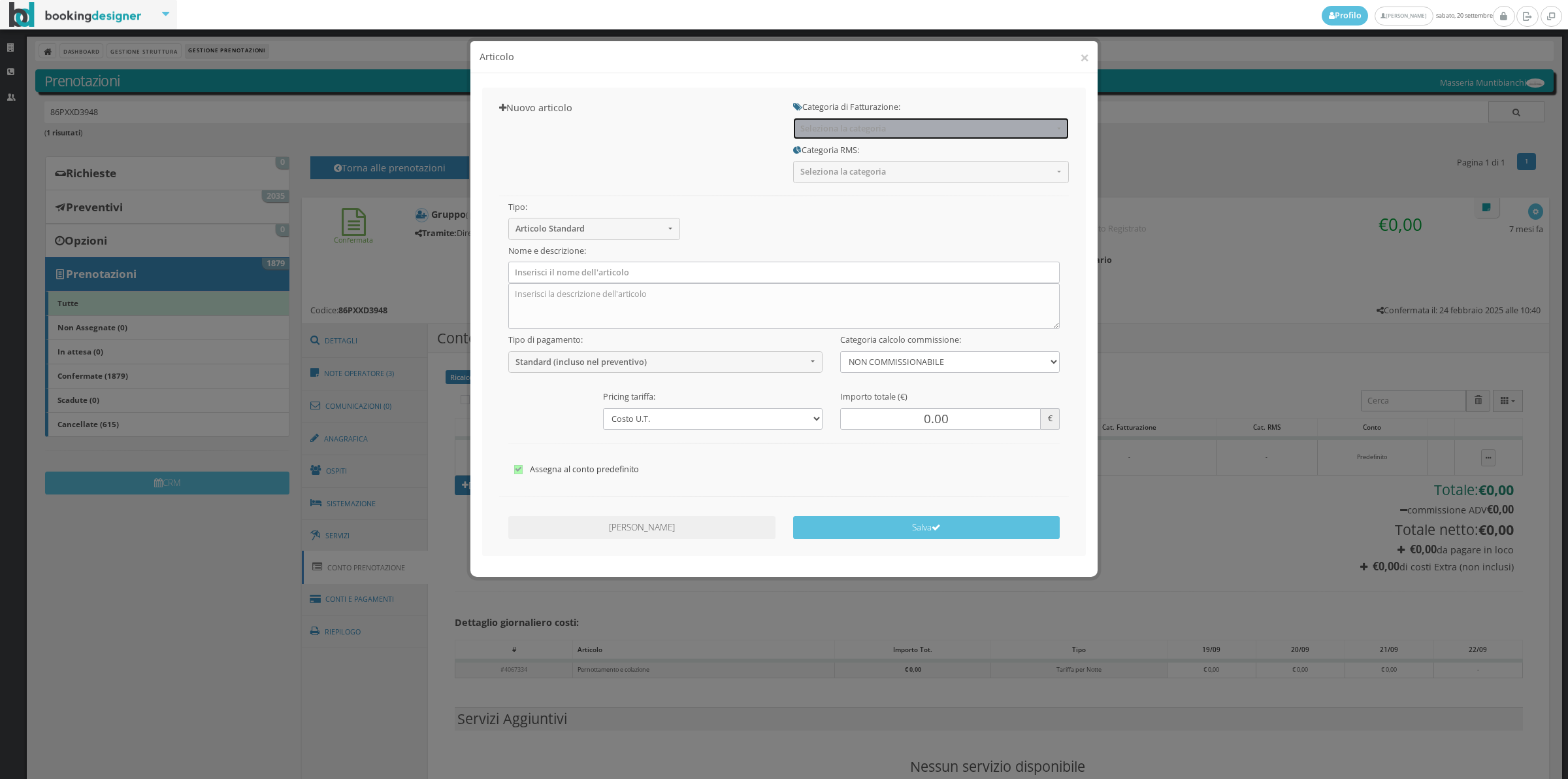
click at [811, 125] on span "Seleziona la categoria" at bounding box center [926, 128] width 253 height 10
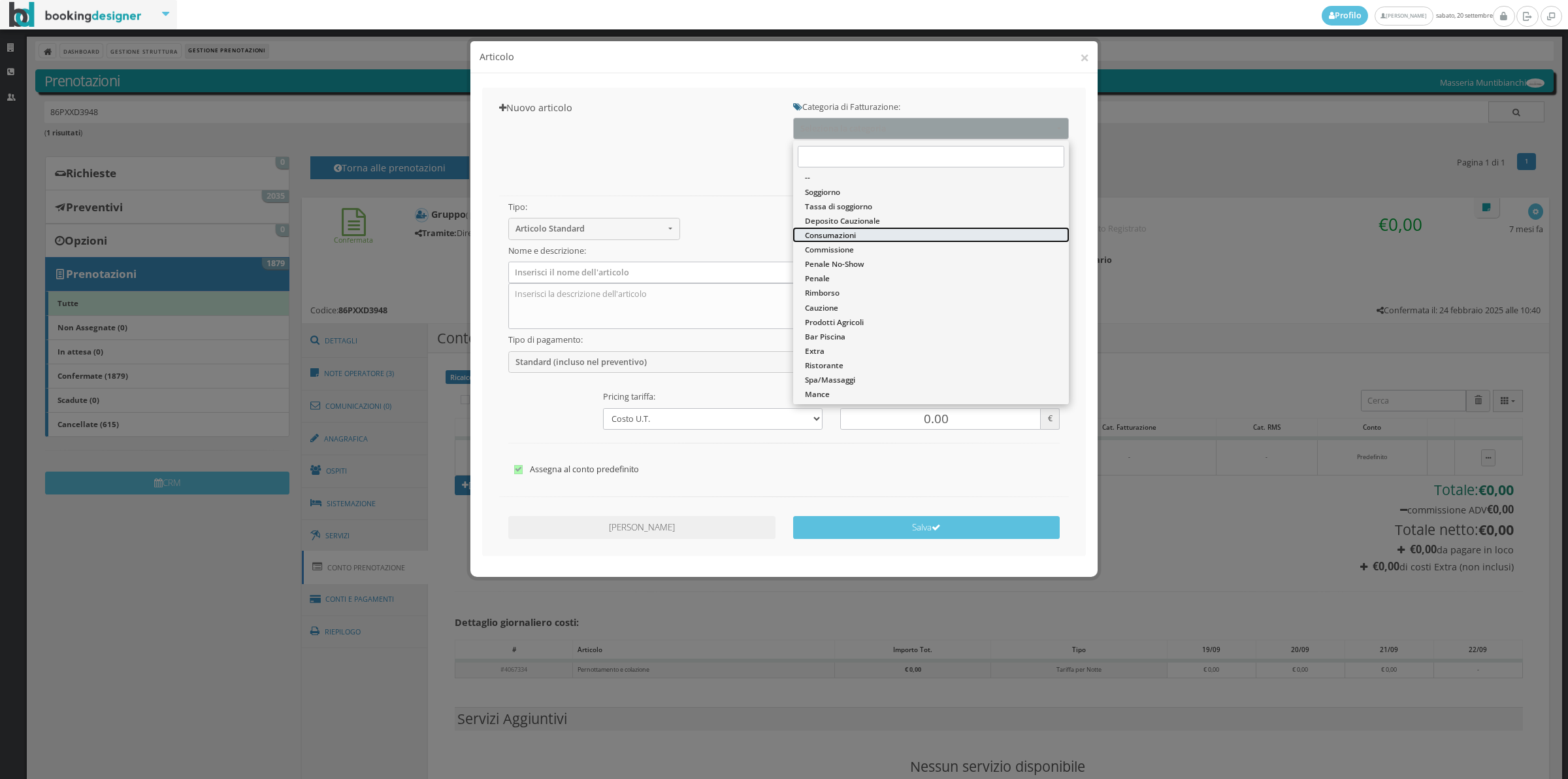
click at [822, 239] on span "Consumazioni" at bounding box center [831, 235] width 51 height 11
select select "26"
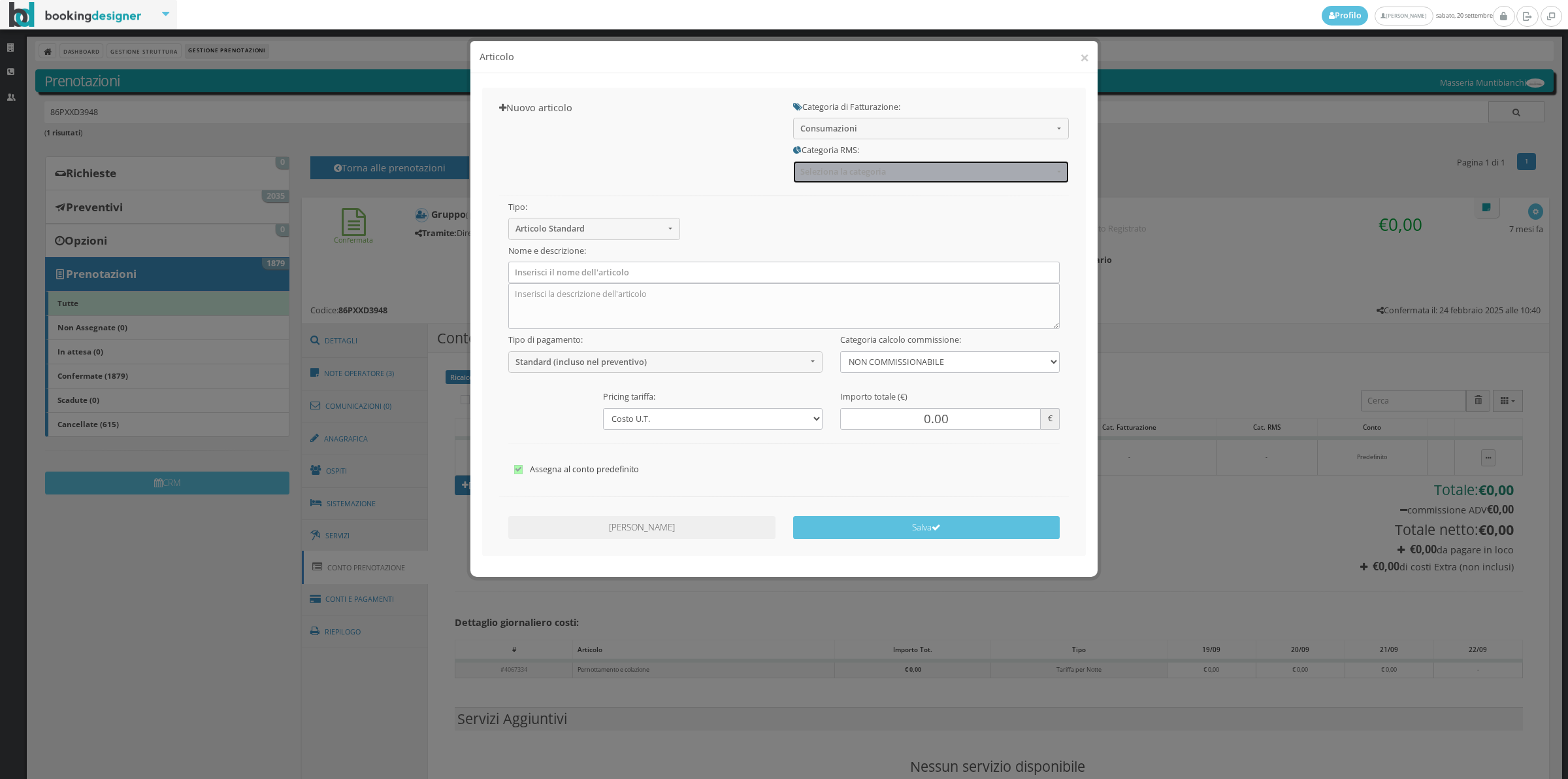
click at [829, 181] on button "Seleziona la categoria" at bounding box center [931, 172] width 276 height 22
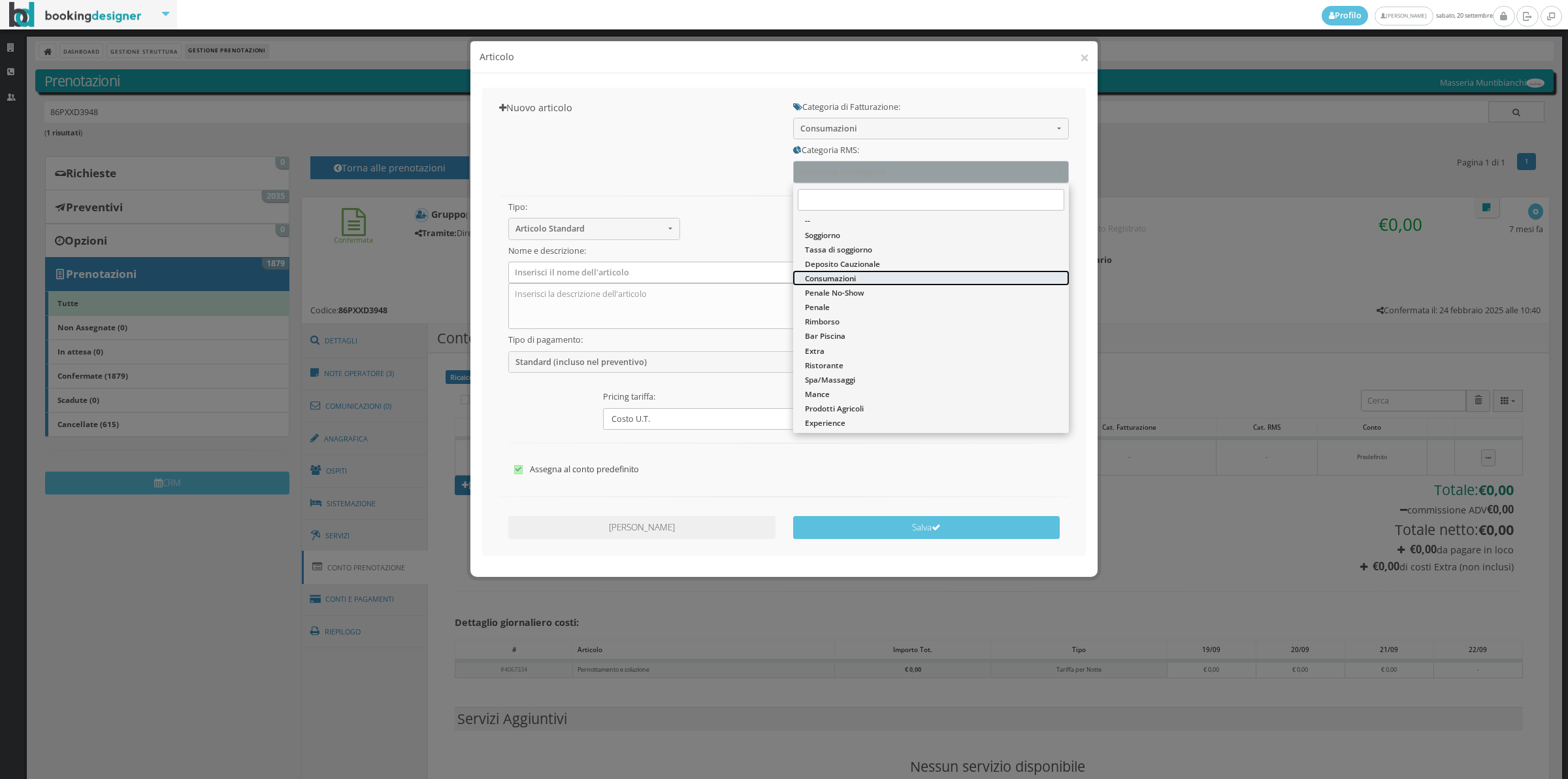
click at [810, 275] on span "Consumazioni" at bounding box center [831, 279] width 51 height 11
select select "36"
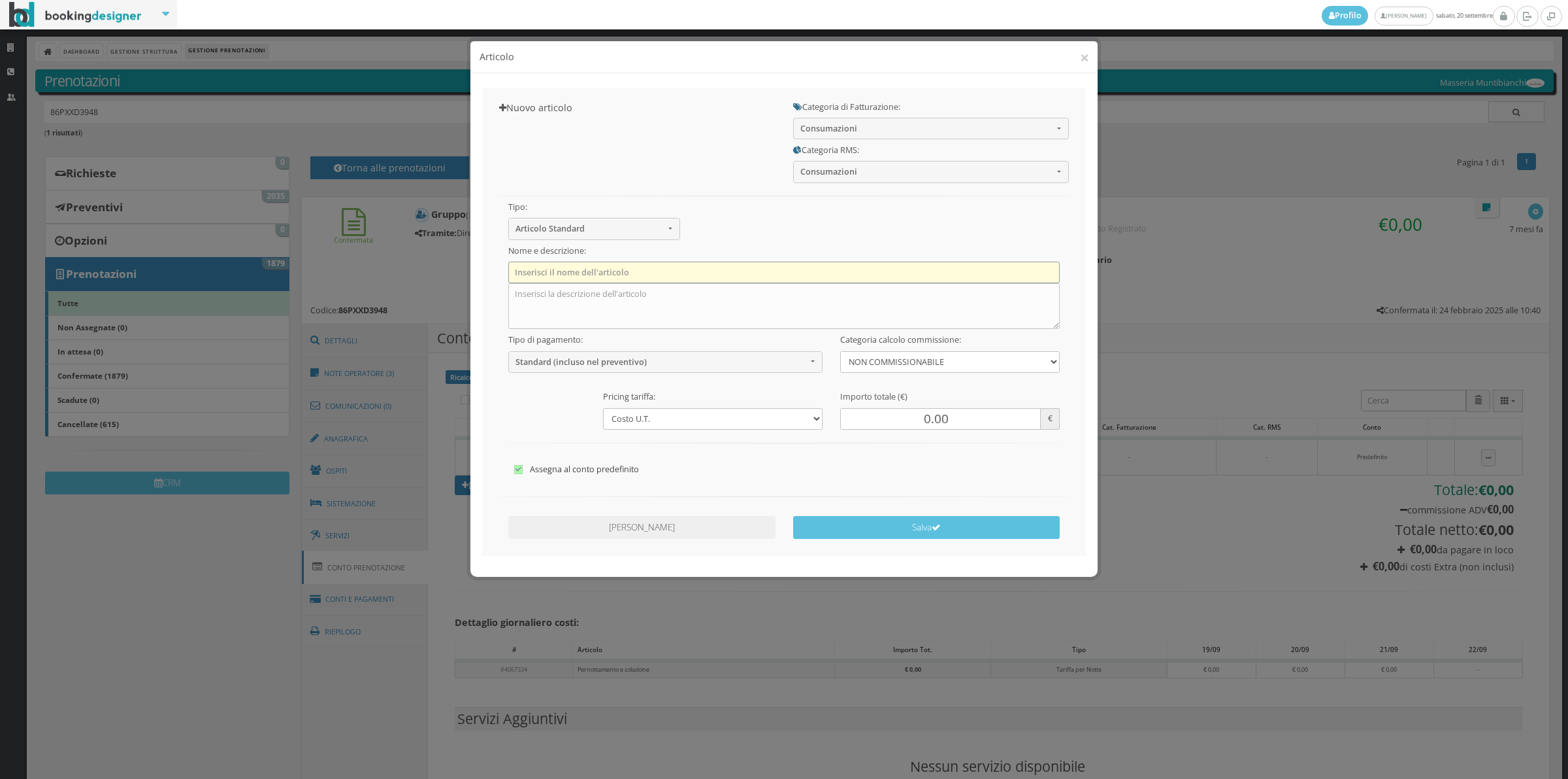
click at [549, 266] on input "text" at bounding box center [784, 272] width 552 height 22
type input "1 x Cortese lemon"
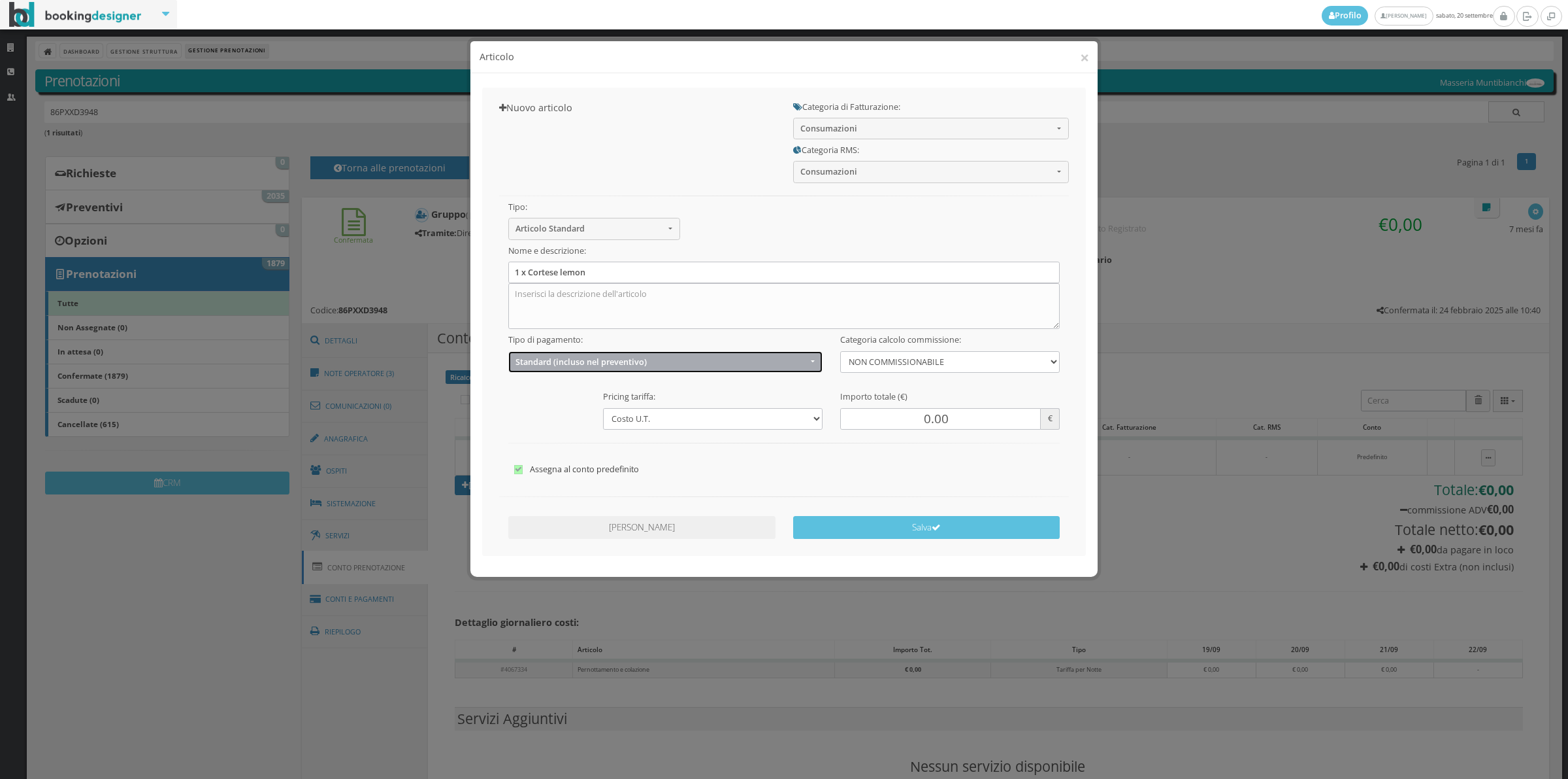
click at [585, 373] on button "Standard (incluso nel preventivo)" at bounding box center [665, 362] width 315 height 22
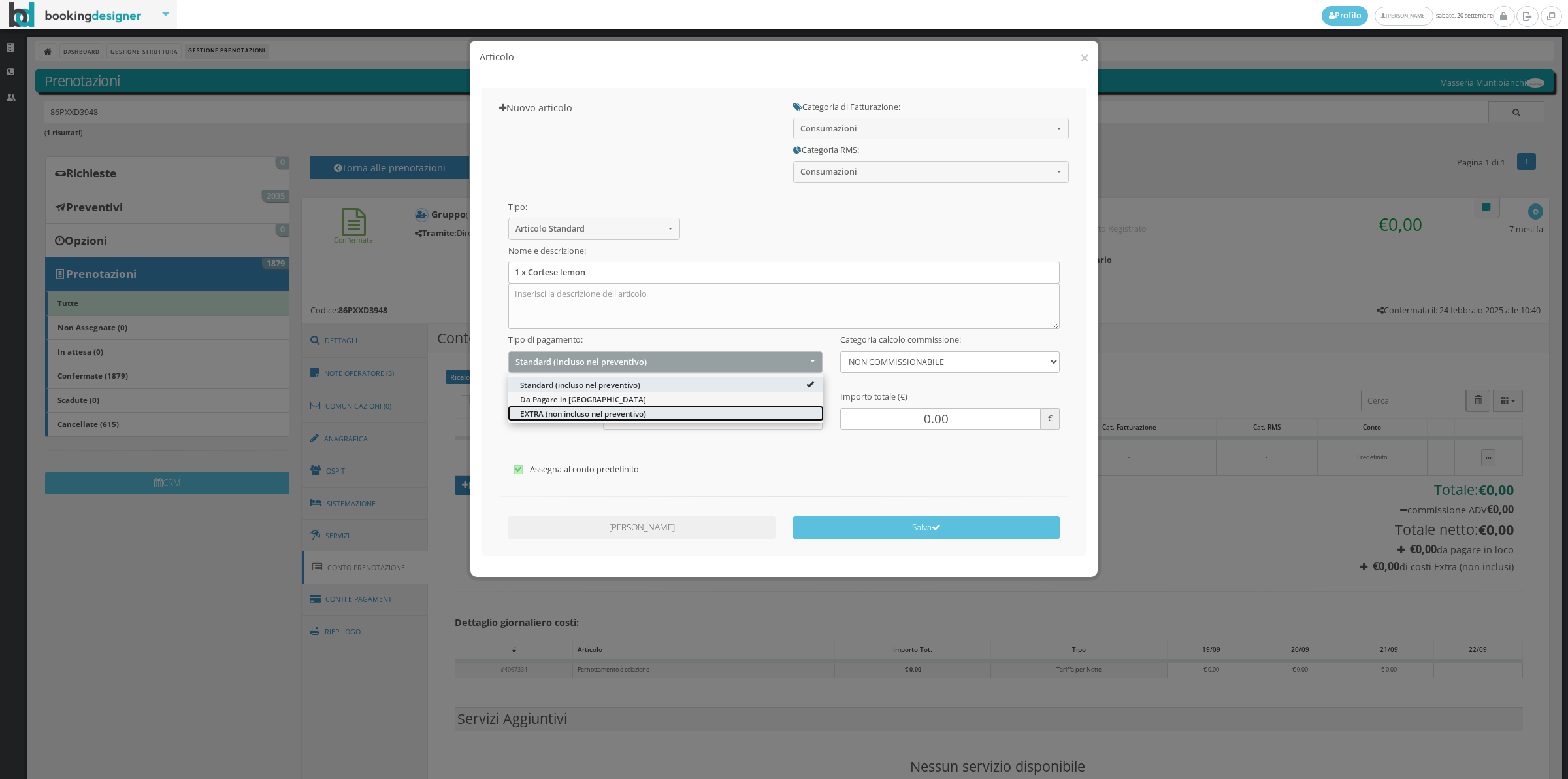
click at [569, 413] on span "EXTRA (non incluso nel preventivo)" at bounding box center [583, 413] width 126 height 11
select select "2"
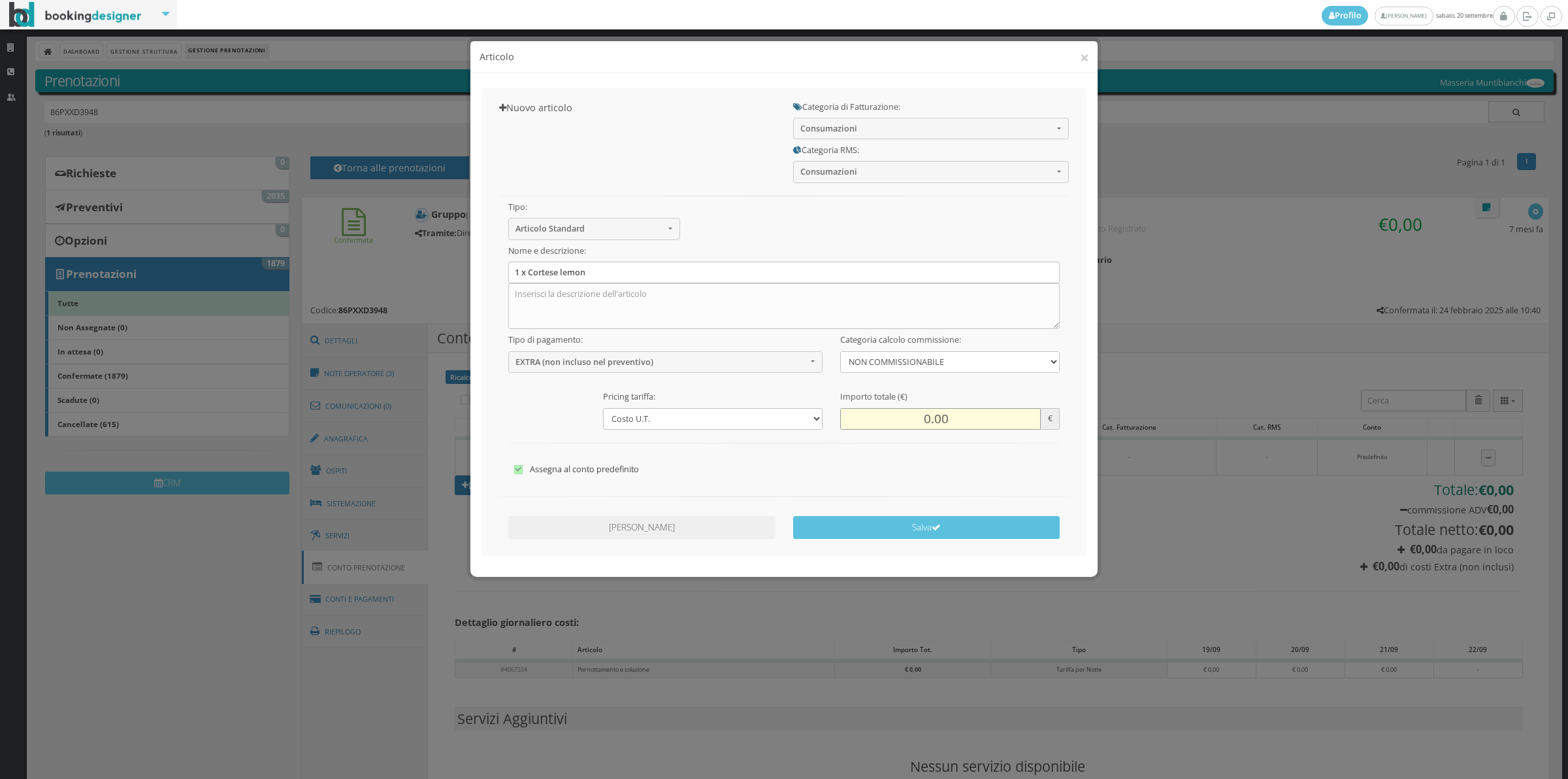
click at [935, 416] on input "0.00" at bounding box center [941, 419] width 201 height 22
click at [923, 424] on input "0.00" at bounding box center [941, 419] width 201 height 22
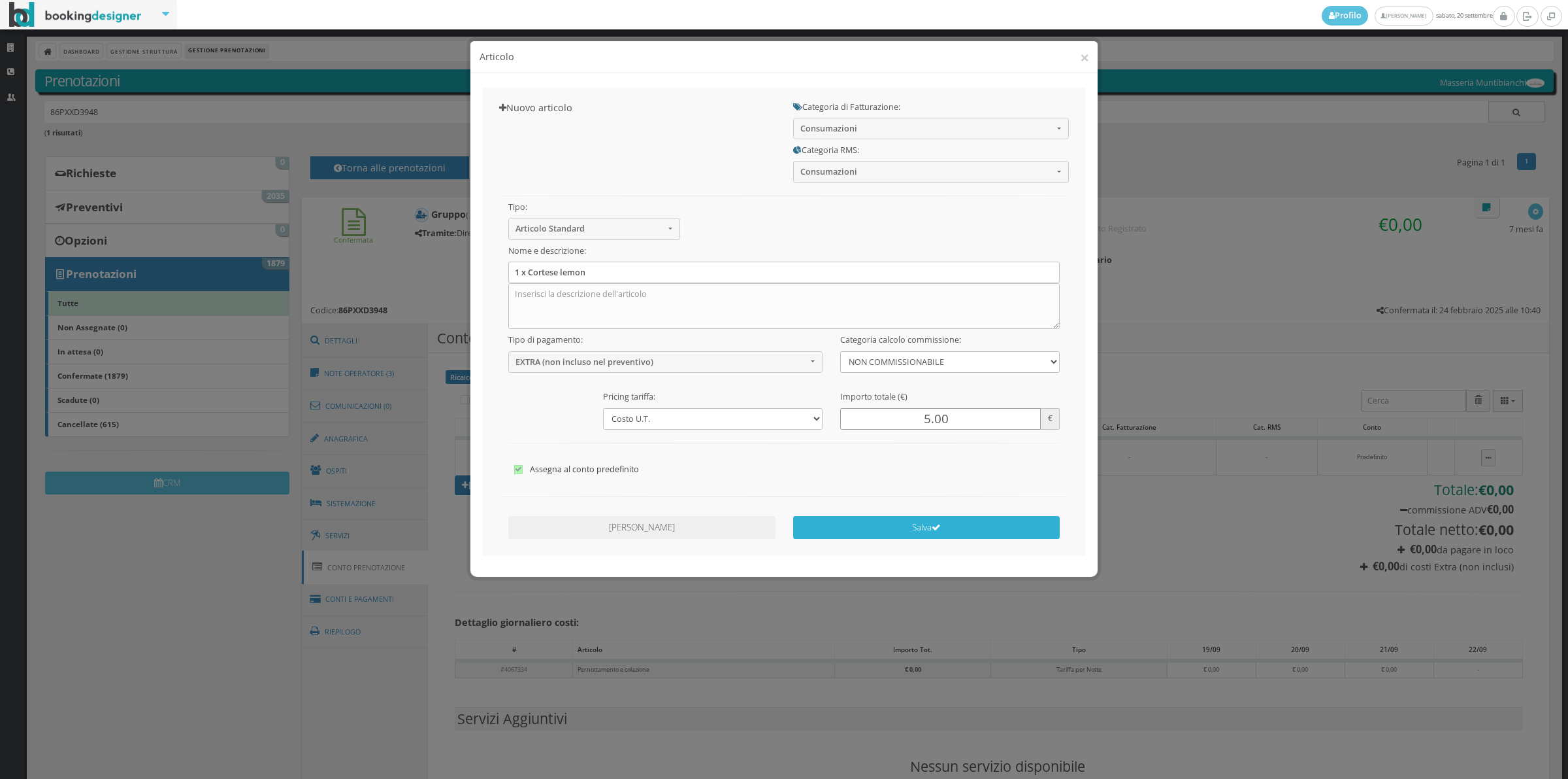
type input "5.00"
click at [894, 534] on button "Salva" at bounding box center [926, 527] width 267 height 23
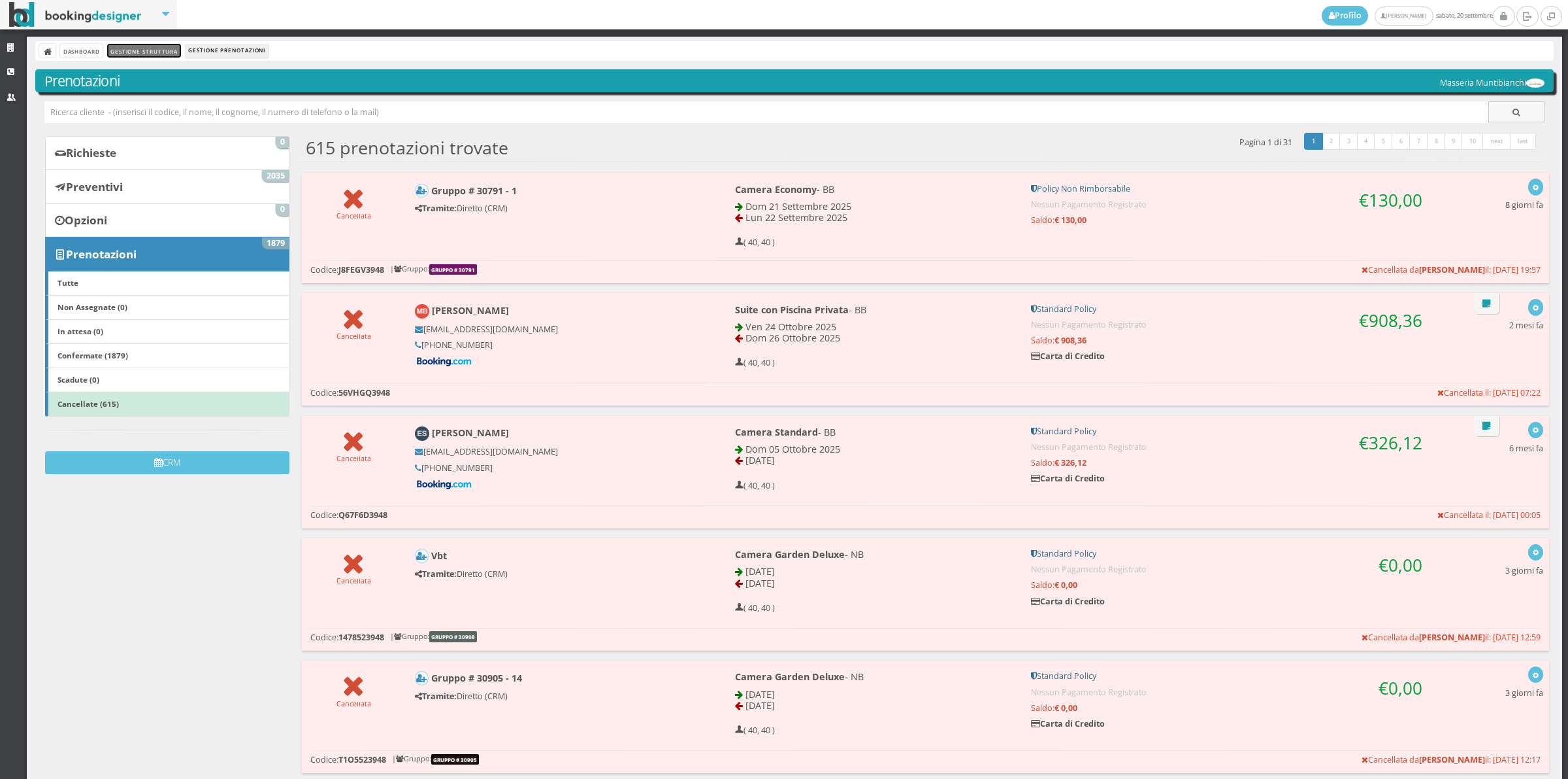
click at [148, 57] on link "Gestione Struttura" at bounding box center [143, 50] width 73 height 14
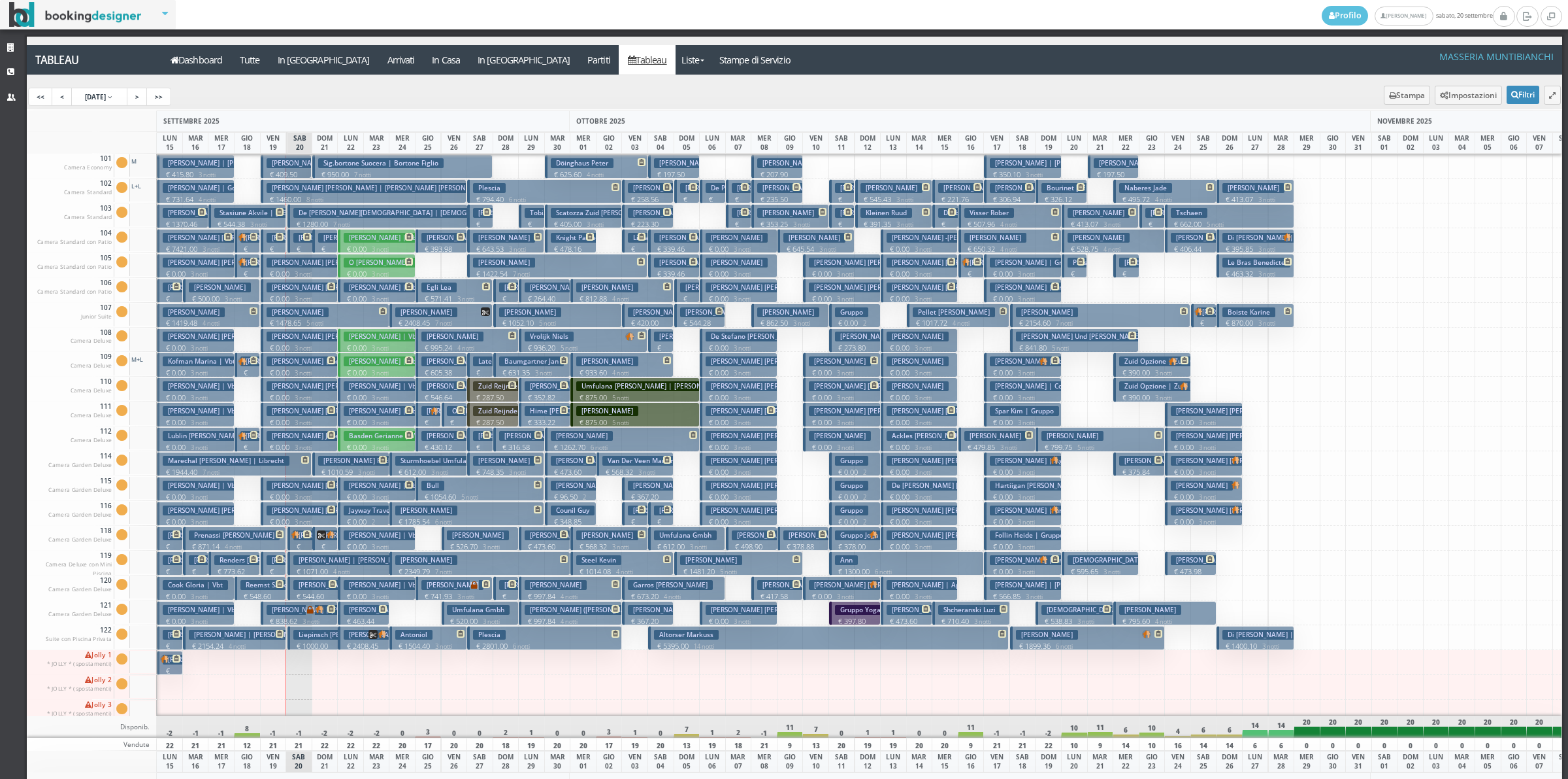
click at [332, 466] on h3 "[PERSON_NAME] Puck" at bounding box center [358, 460] width 79 height 10
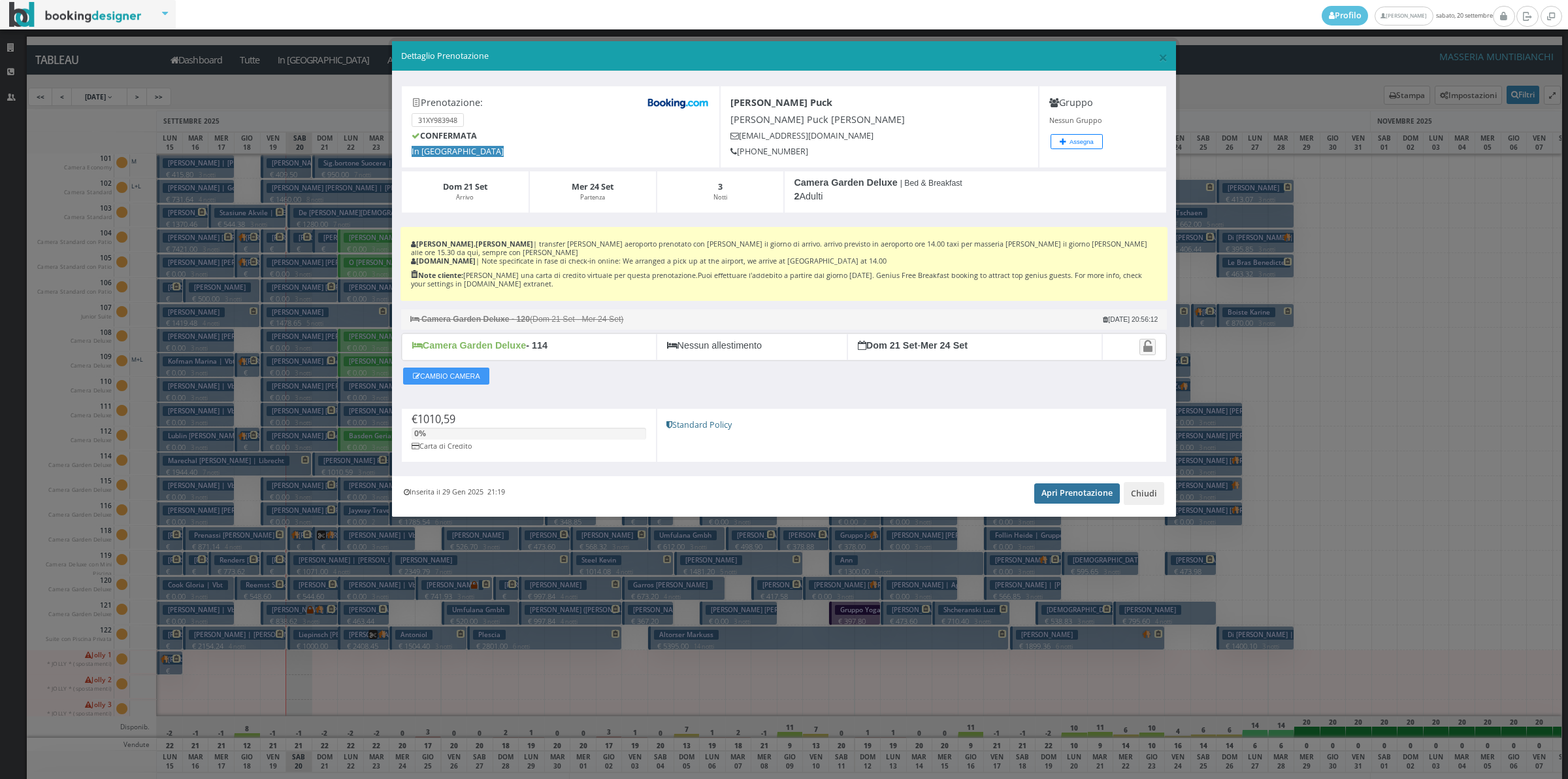
click at [1052, 489] on link "Apri Prenotazione" at bounding box center [1077, 492] width 86 height 19
click at [1155, 485] on button "Chiudi" at bounding box center [1144, 493] width 40 height 22
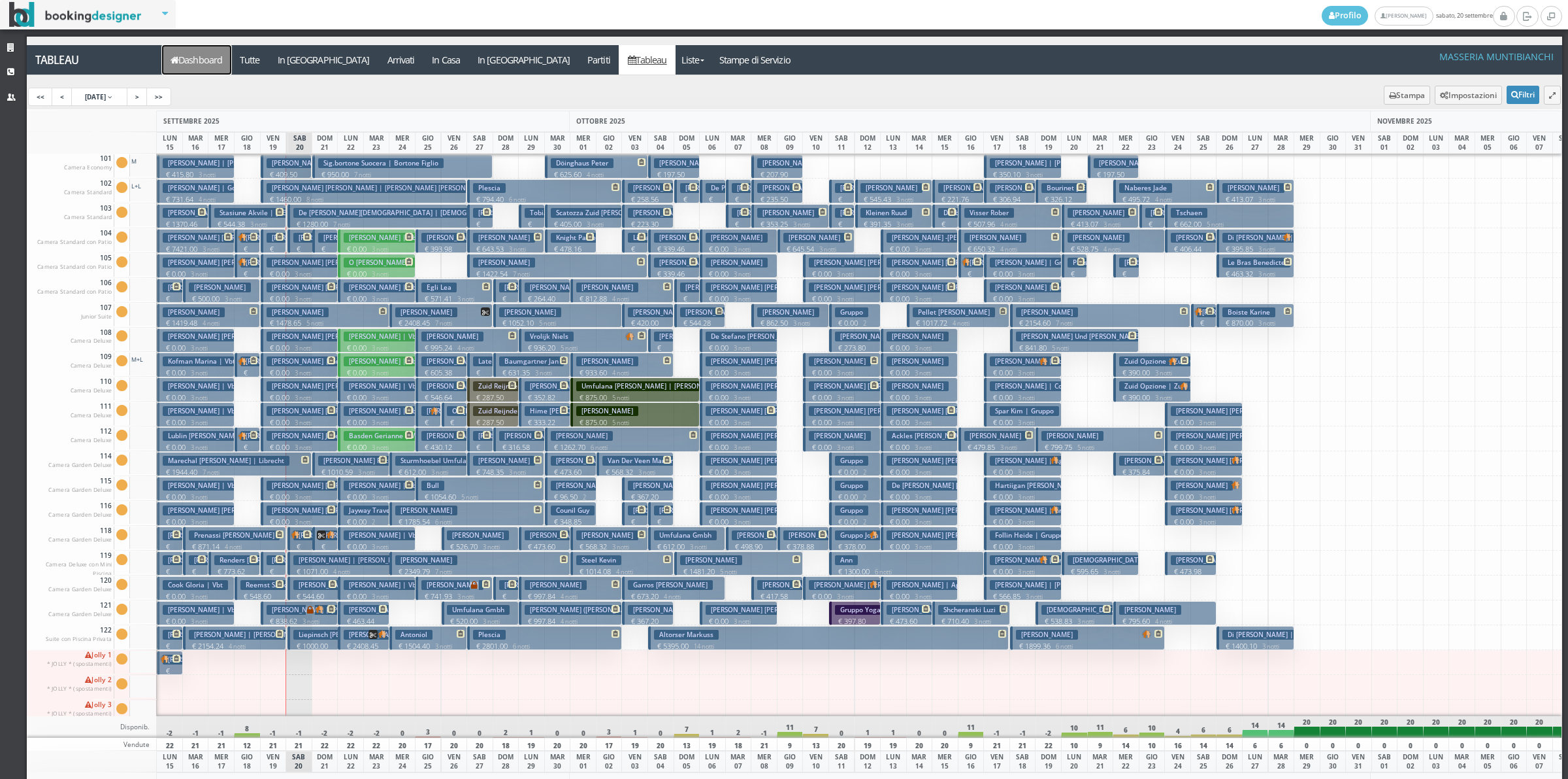
click at [199, 53] on link "Dashboard" at bounding box center [197, 59] width 69 height 29
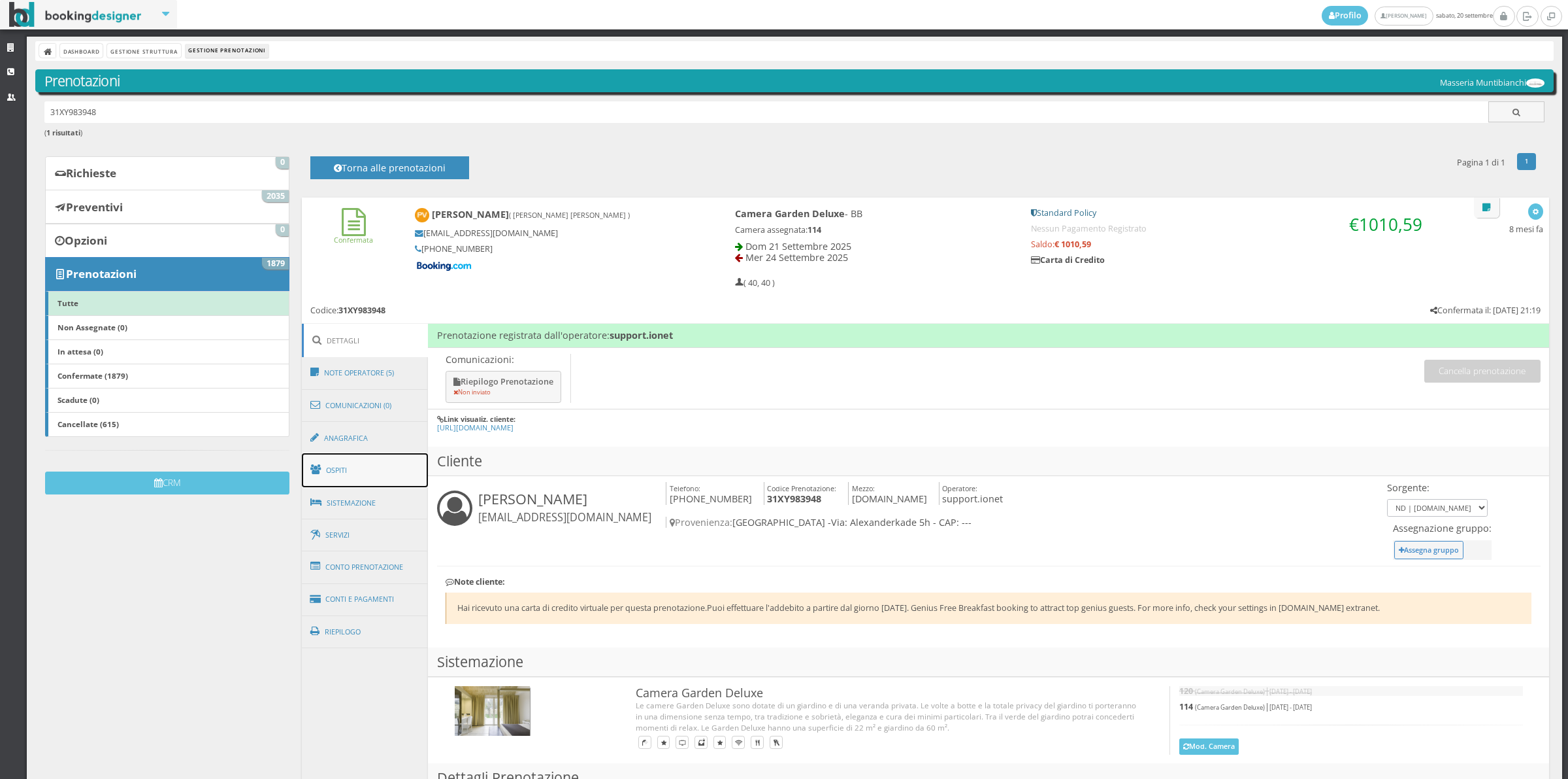
click at [383, 469] on link "Ospiti" at bounding box center [365, 469] width 127 height 34
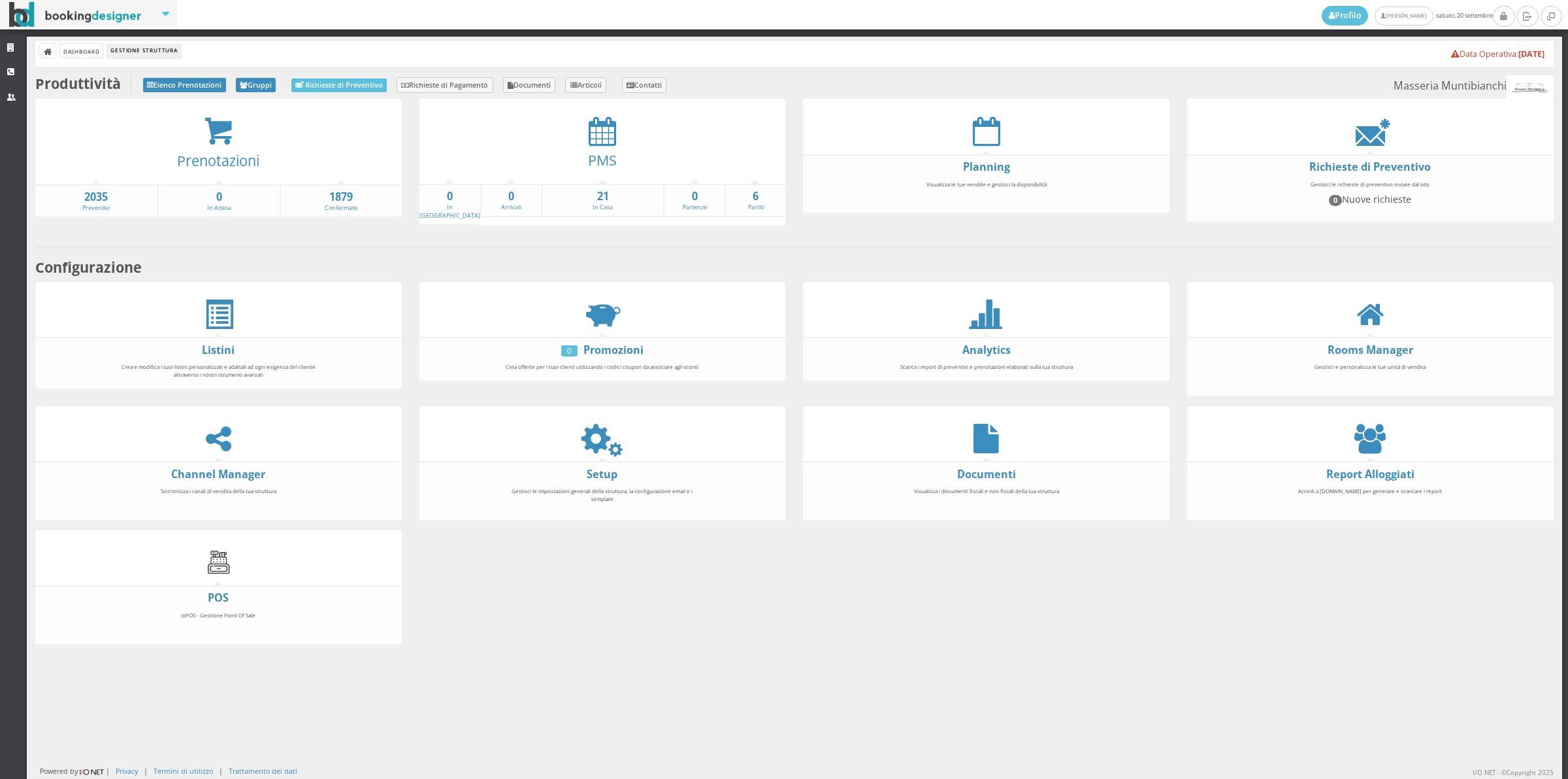
click at [1364, 438] on icon at bounding box center [1370, 438] width 31 height 29
click at [588, 441] on icon at bounding box center [602, 438] width 29 height 29
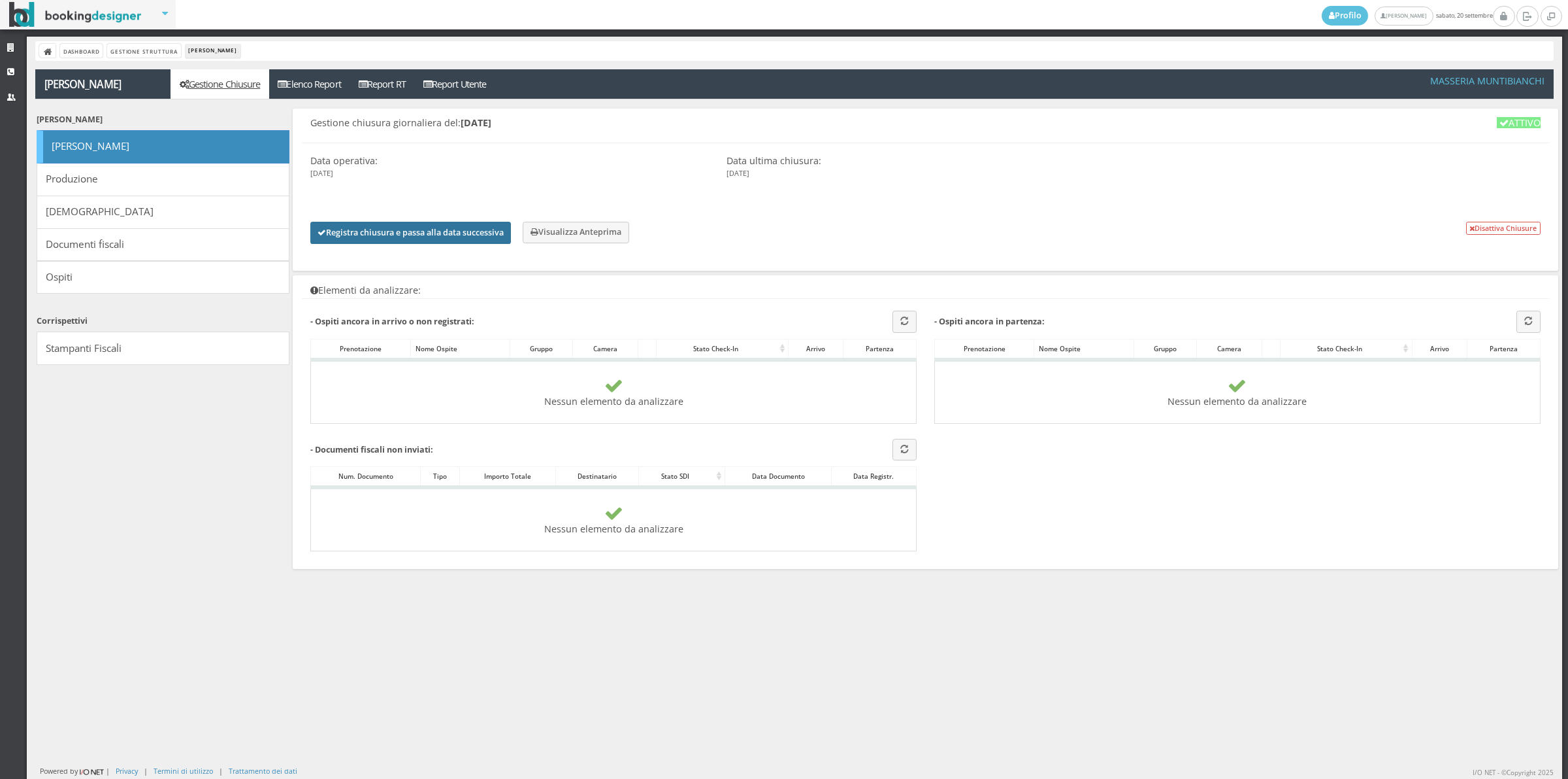
click at [415, 238] on button "Registra chiusura e passa alla data successiva" at bounding box center [411, 233] width 201 height 22
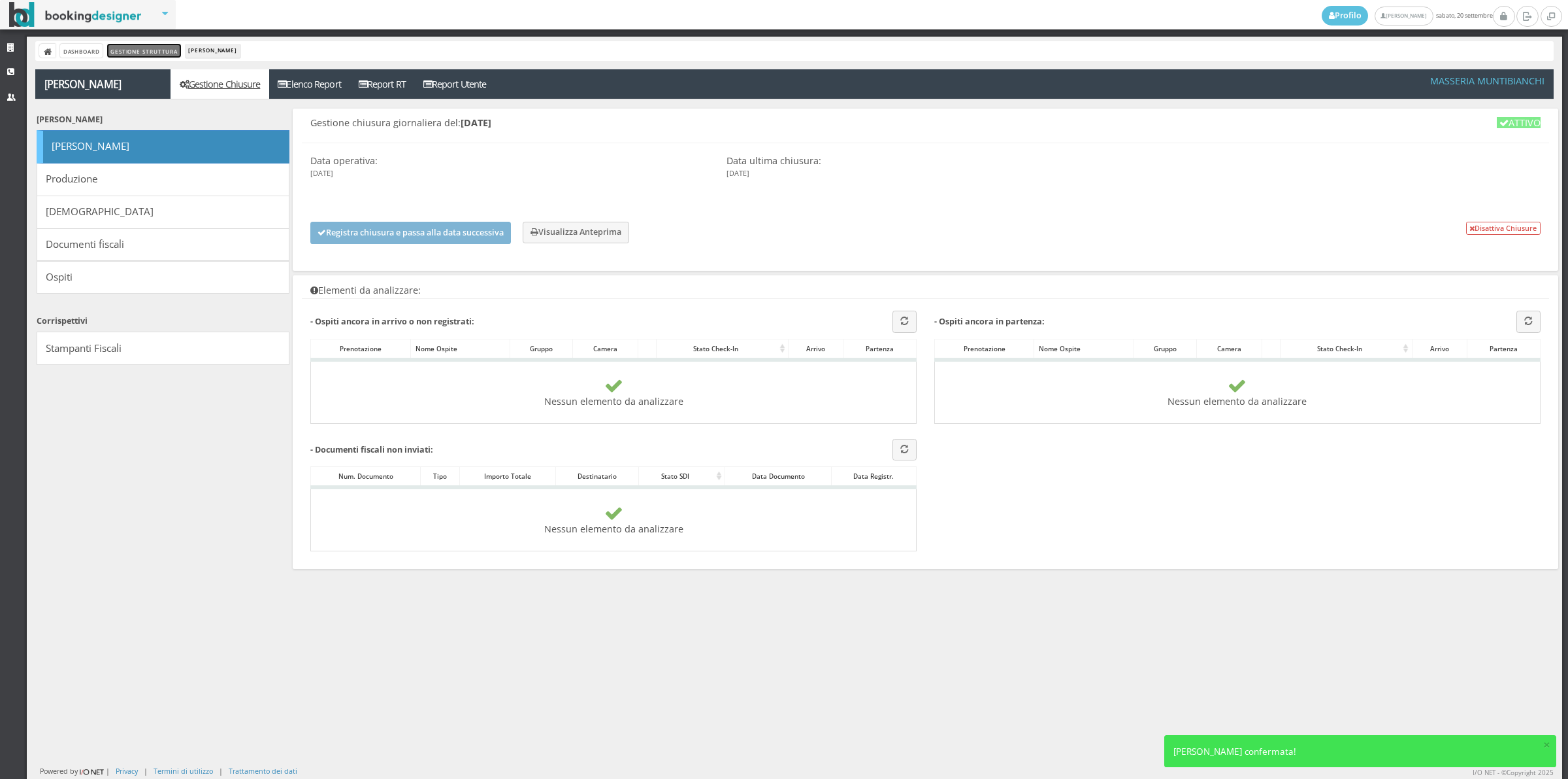
click at [148, 50] on link "Gestione Struttura" at bounding box center [143, 50] width 73 height 14
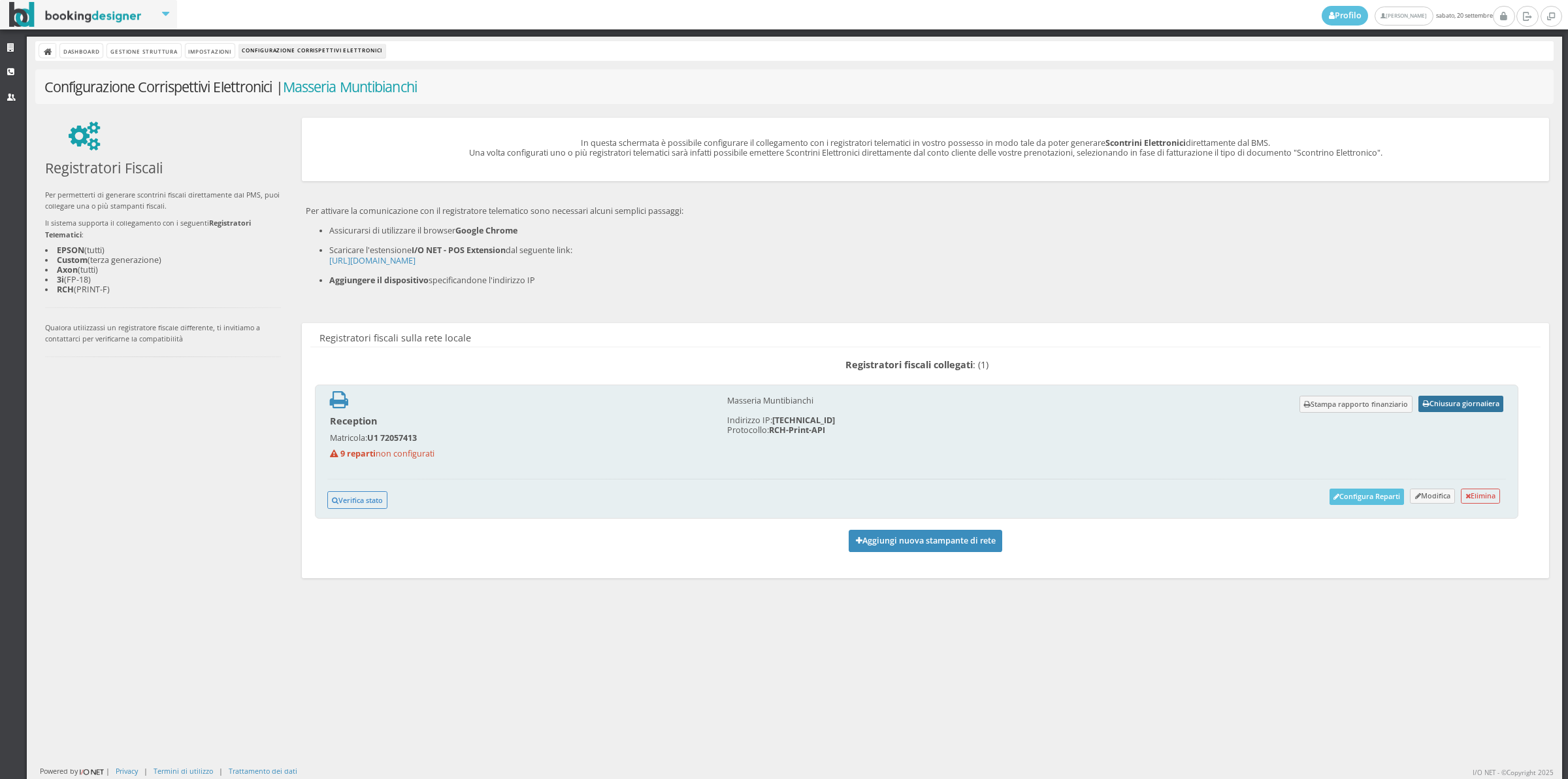
click at [1465, 402] on button "Chiusura giornaliera" at bounding box center [1460, 404] width 85 height 16
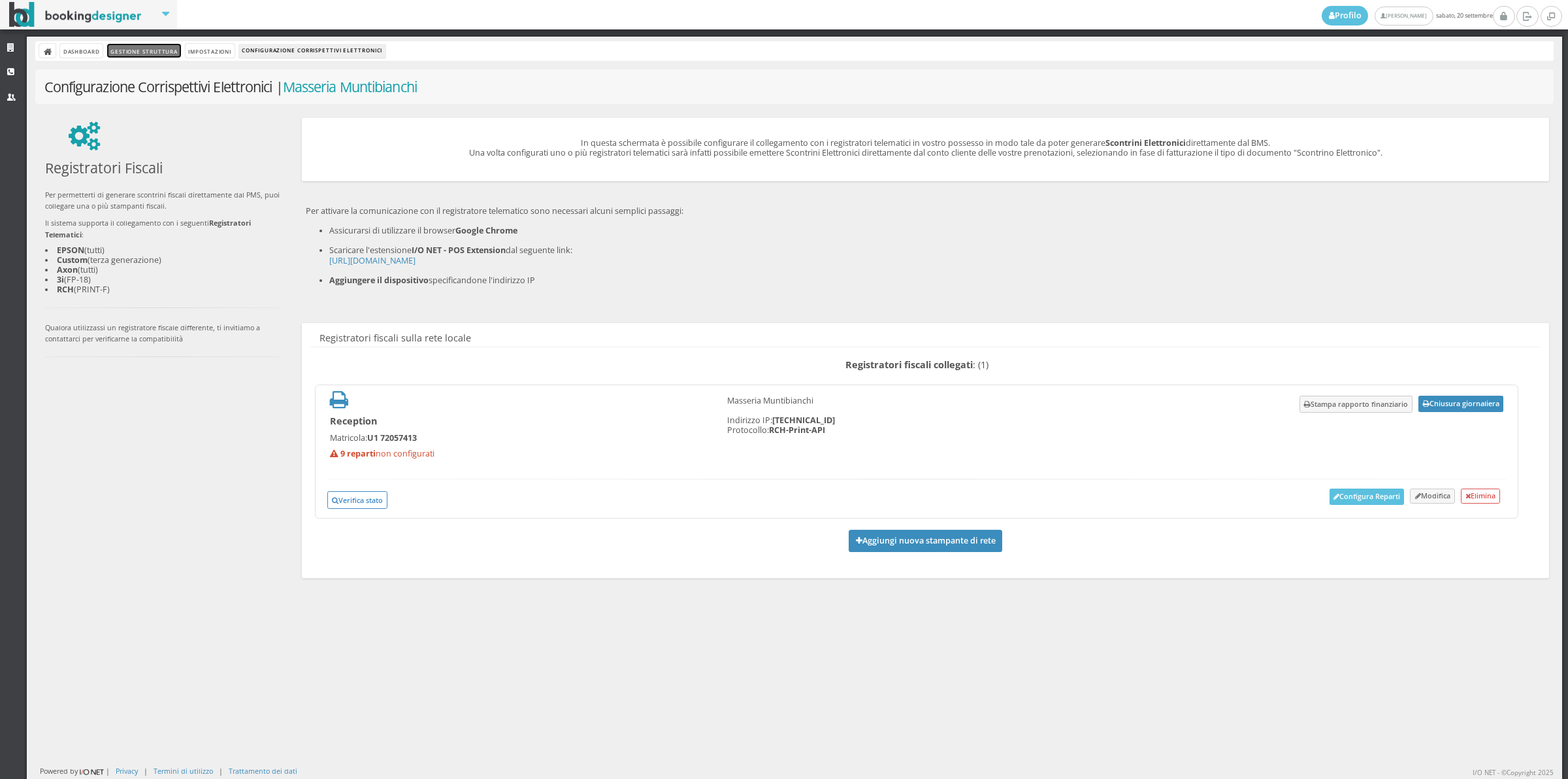
click at [131, 49] on link "Gestione Struttura" at bounding box center [143, 50] width 73 height 14
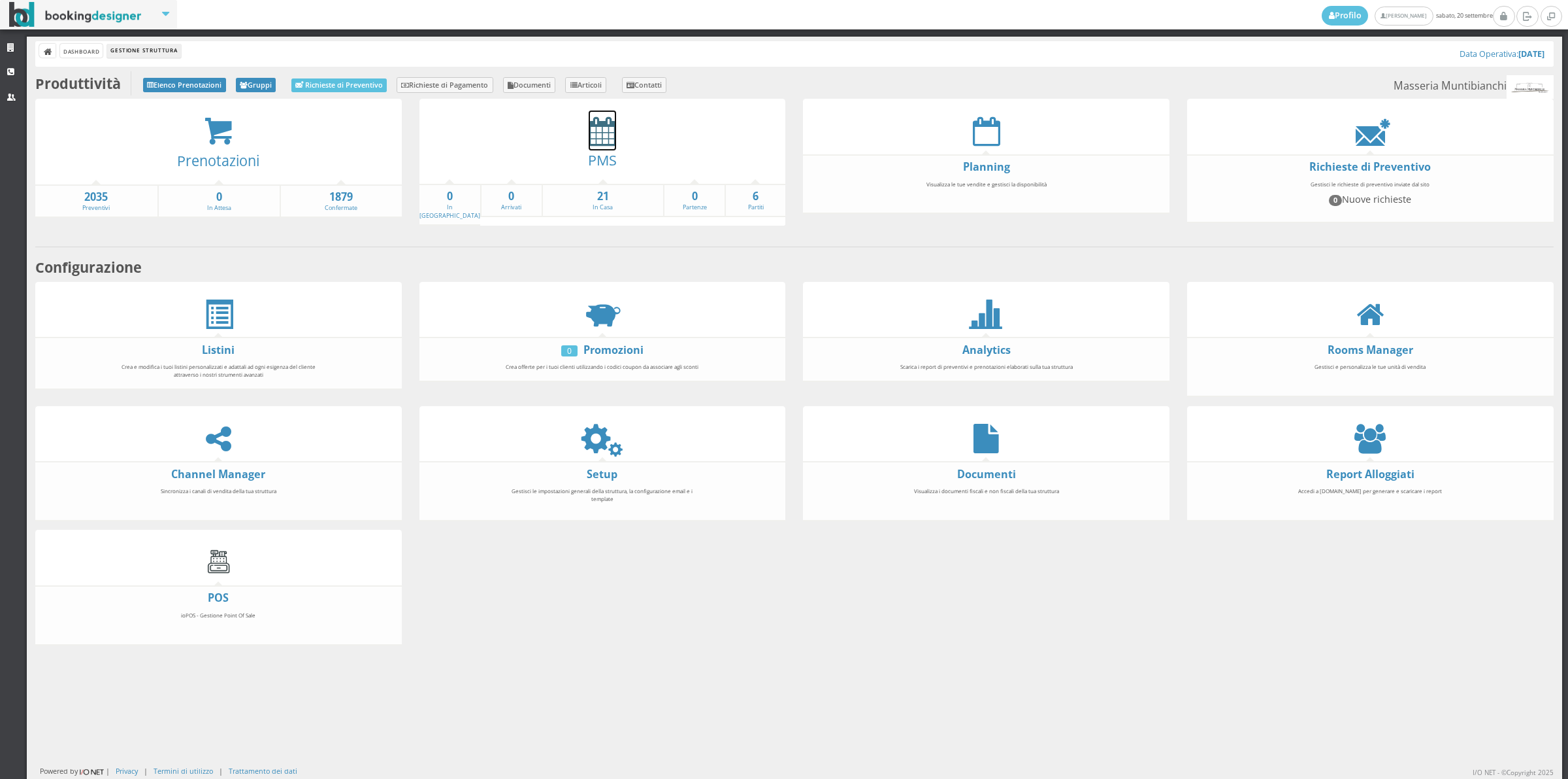
click at [599, 128] on icon at bounding box center [602, 131] width 27 height 29
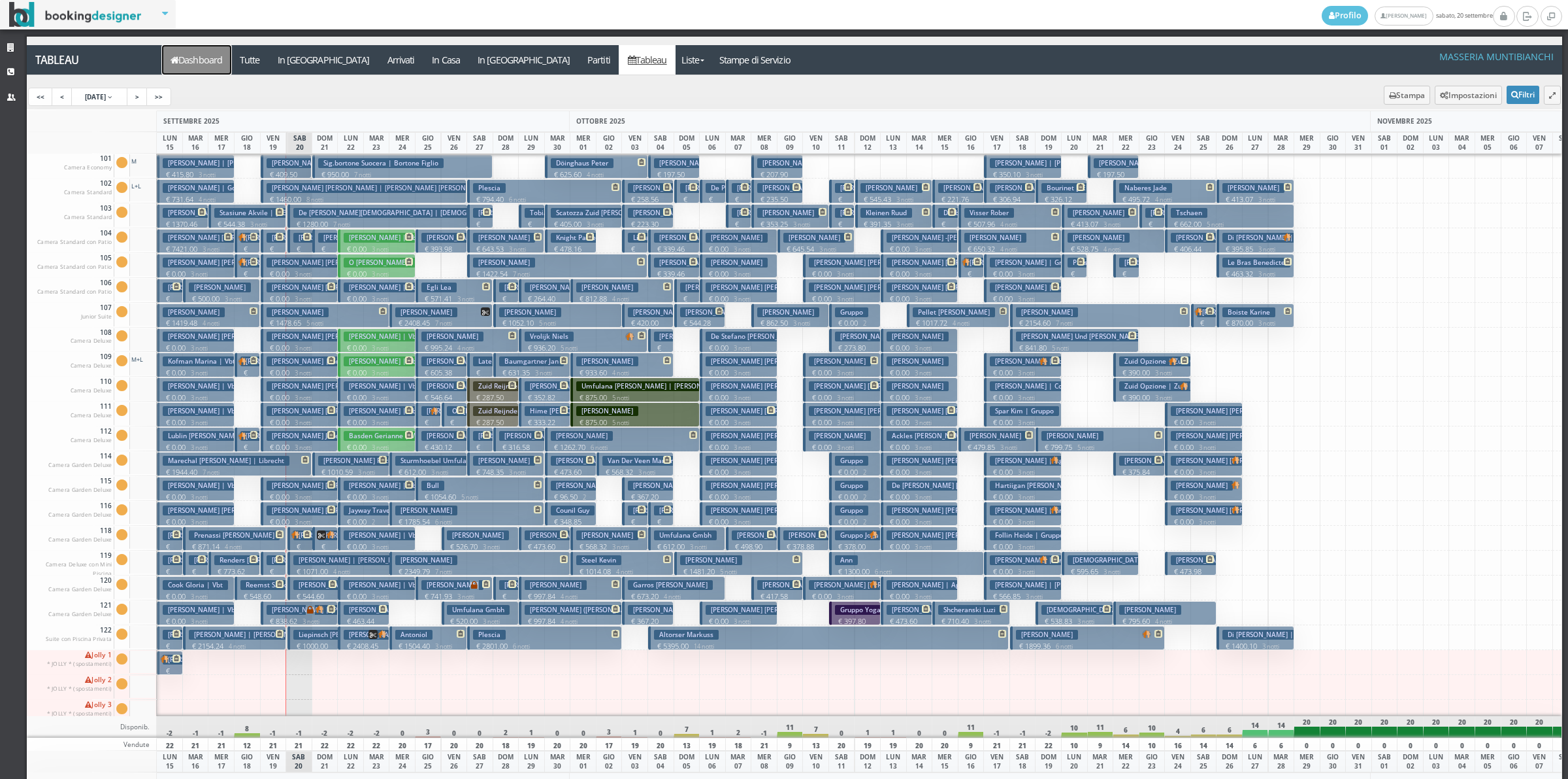
click at [208, 70] on link "Dashboard" at bounding box center [197, 59] width 69 height 29
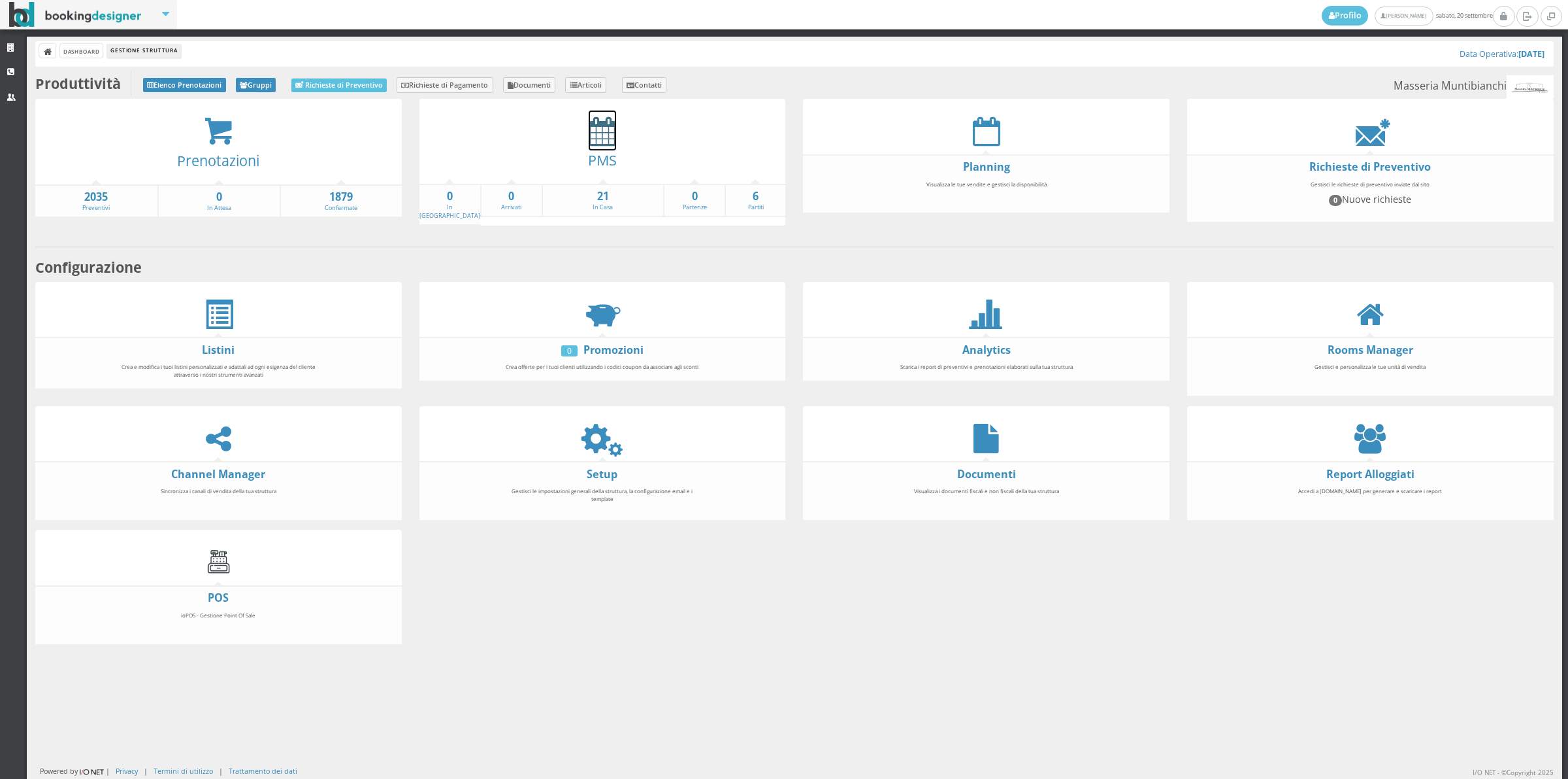
click at [597, 132] on icon at bounding box center [602, 131] width 27 height 29
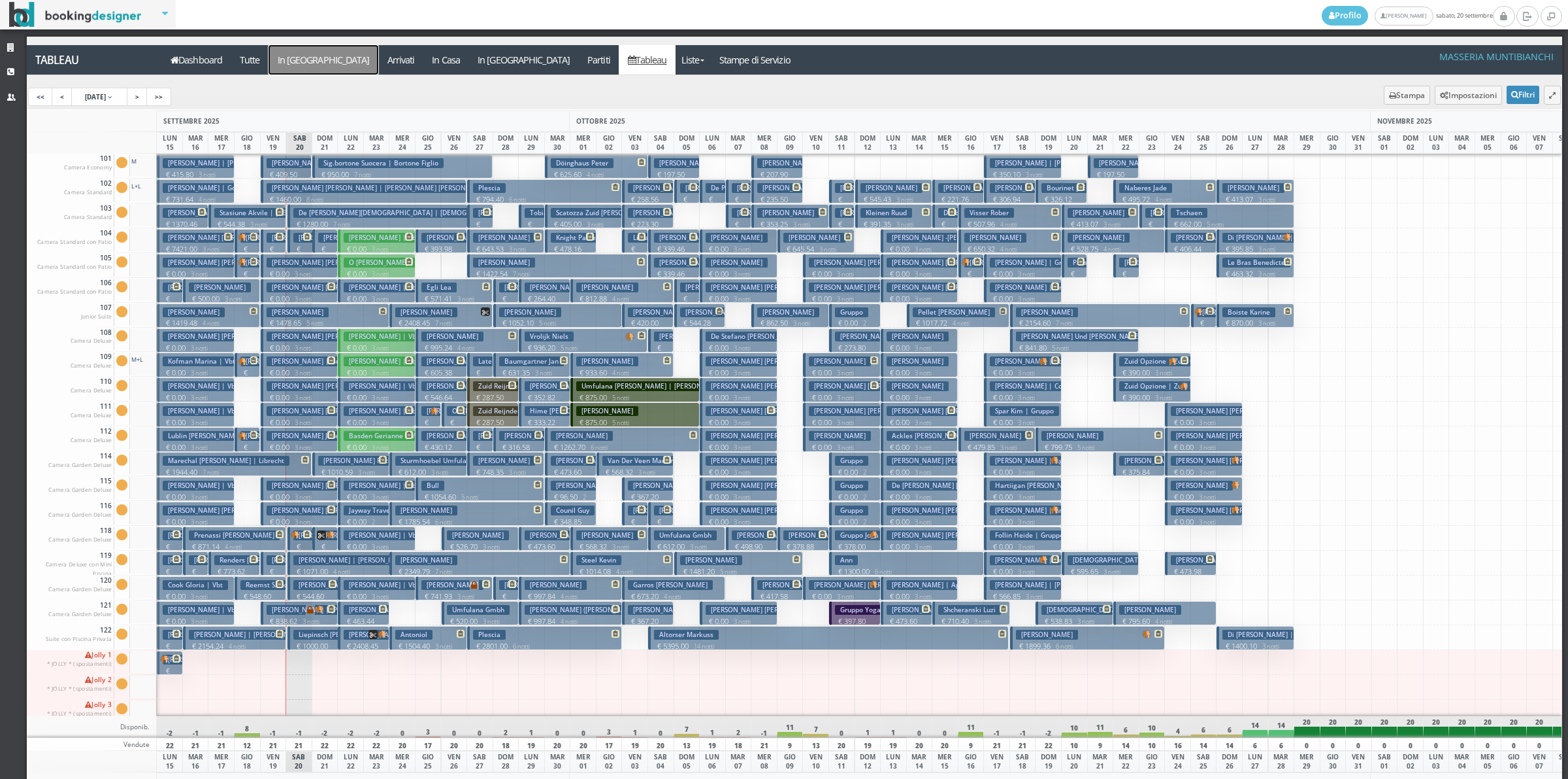
click at [291, 66] on a=pms-arrival-reservations"] "In [GEOGRAPHIC_DATA]" at bounding box center [323, 59] width 110 height 29
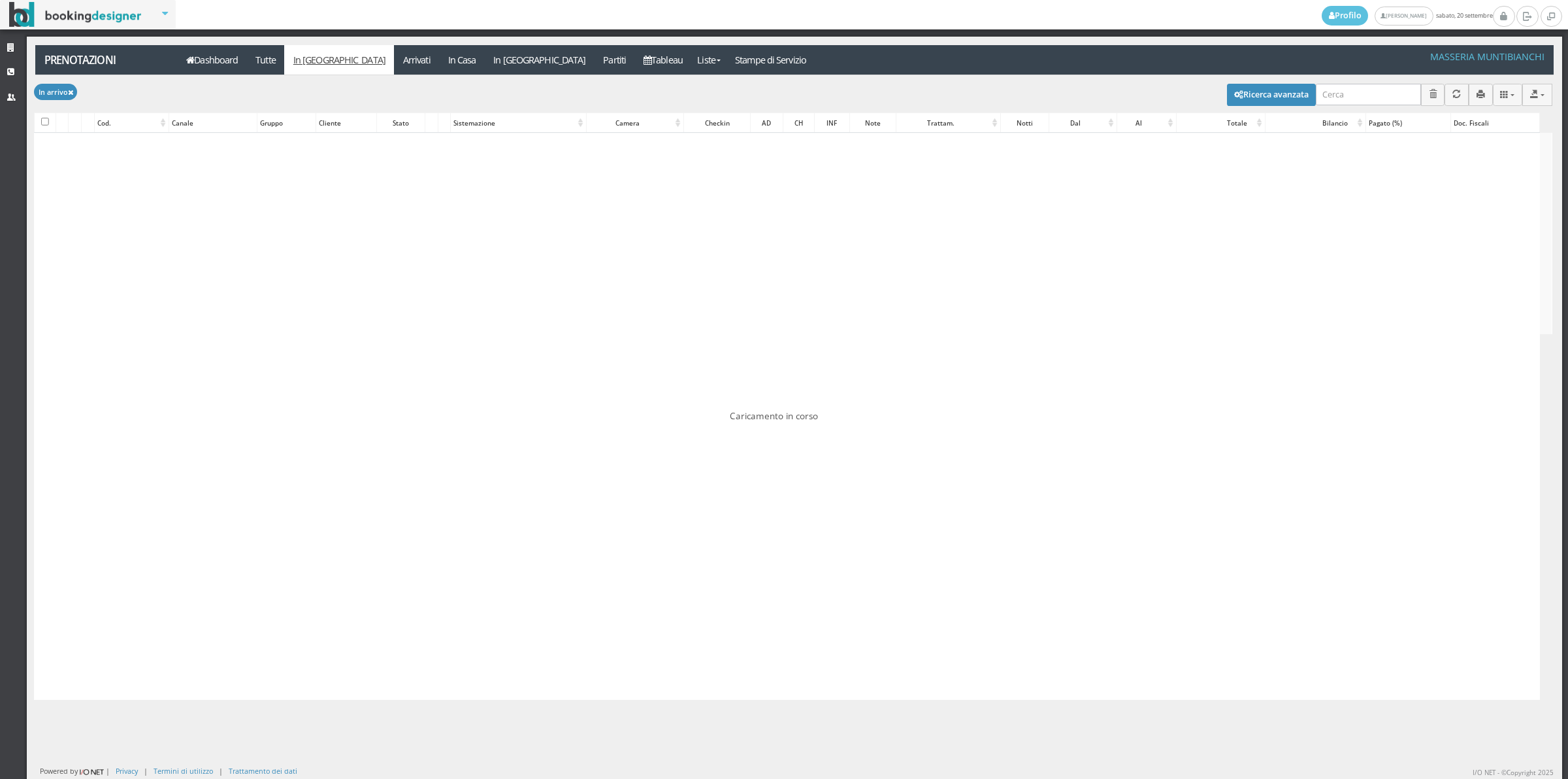
checkbox input "false"
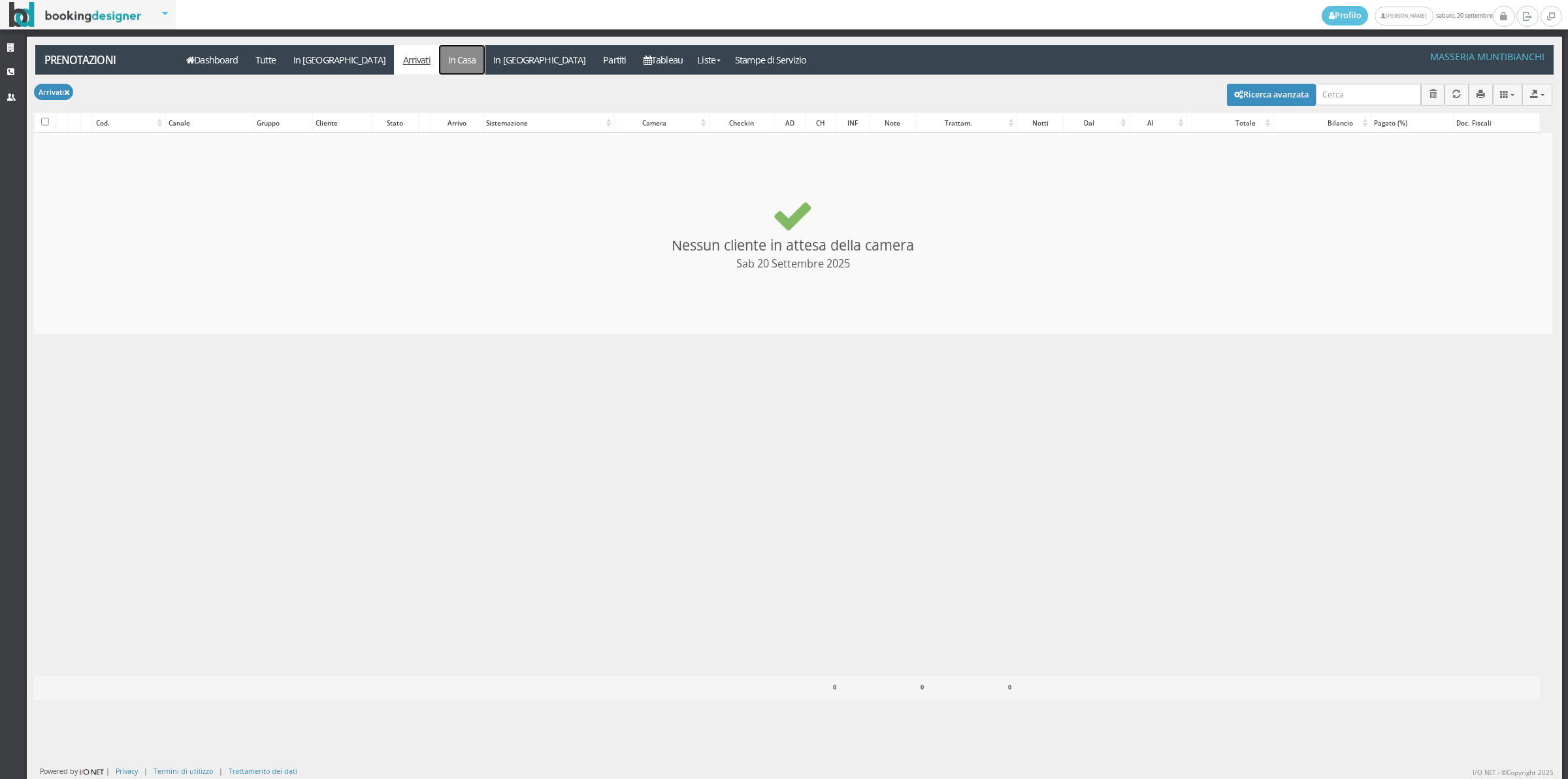
click at [439, 64] on link "In Casa" at bounding box center [462, 59] width 46 height 29
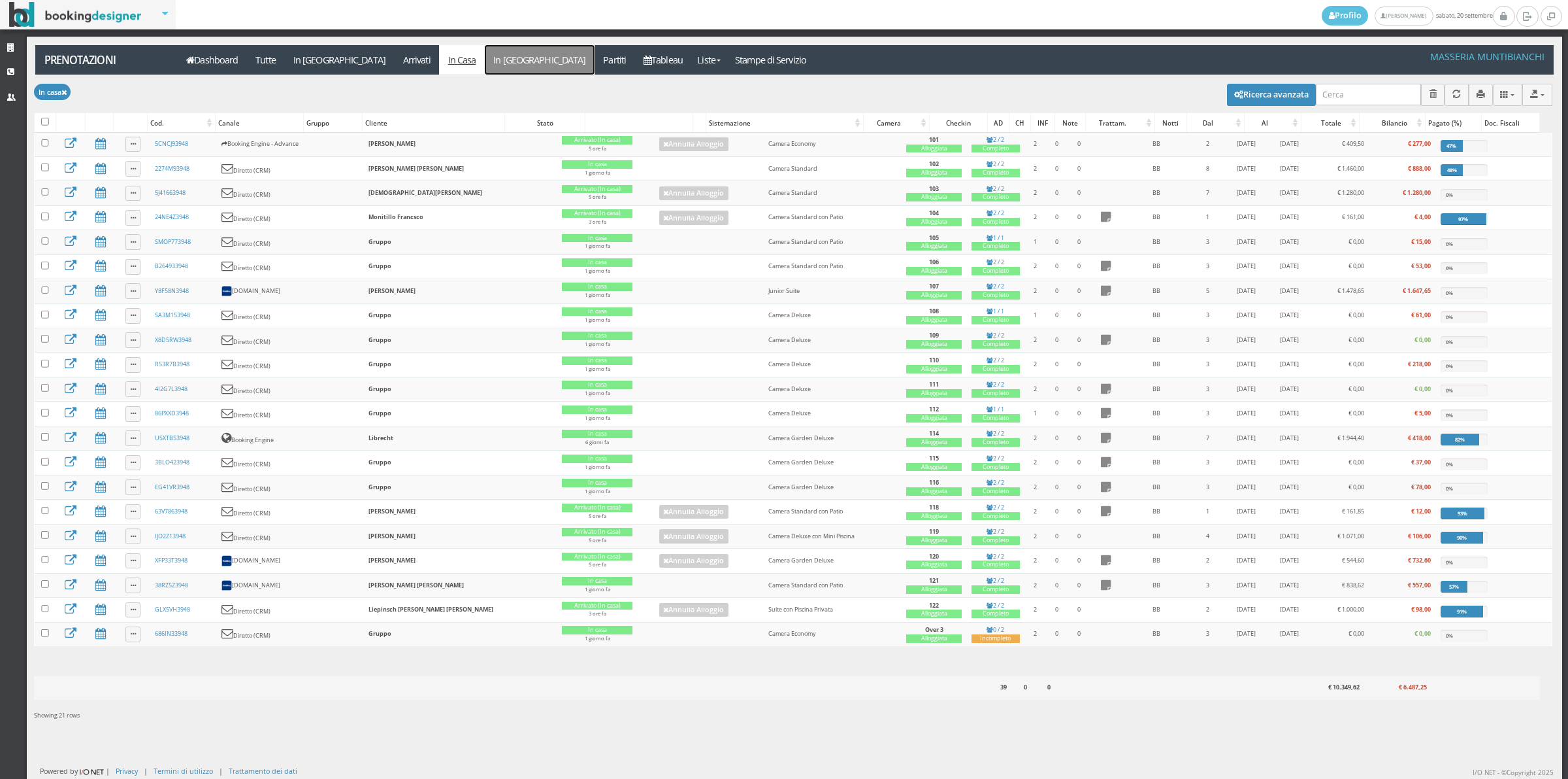
click at [485, 62] on link "In [GEOGRAPHIC_DATA]" at bounding box center [539, 59] width 110 height 29
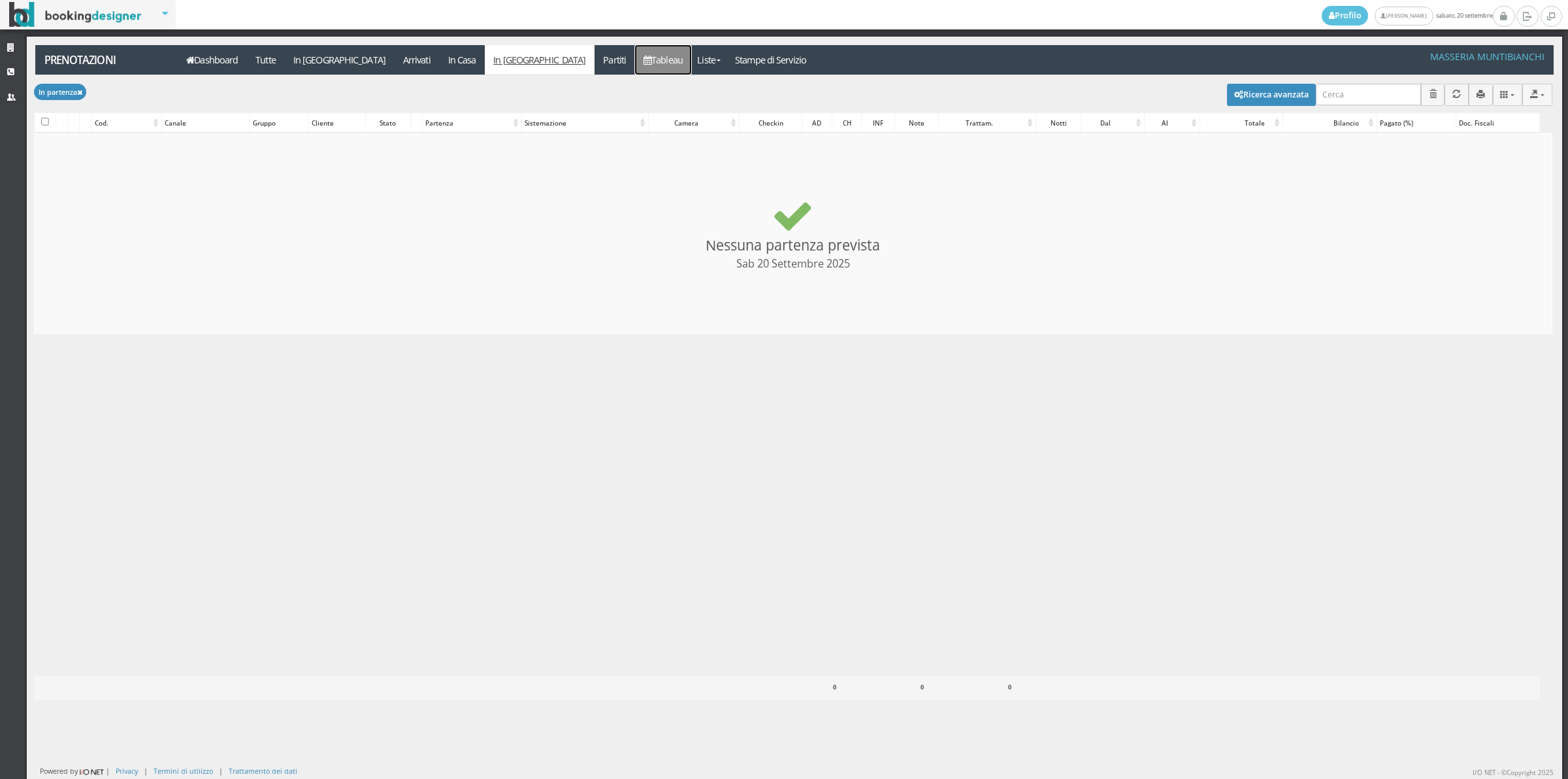
click at [635, 64] on link "Tableau" at bounding box center [664, 59] width 57 height 29
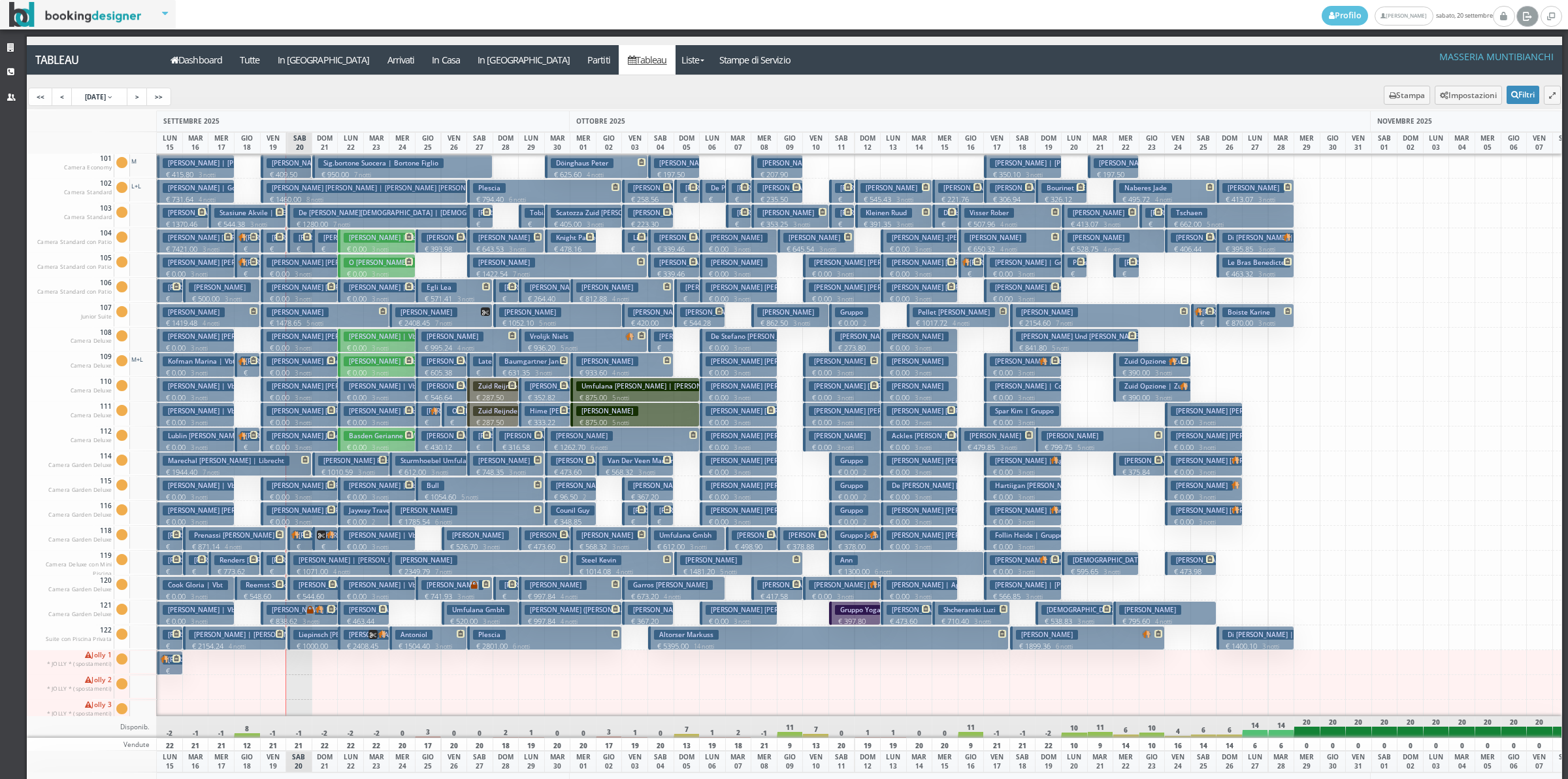
click at [1523, 21] on icon at bounding box center [1527, 16] width 10 height 13
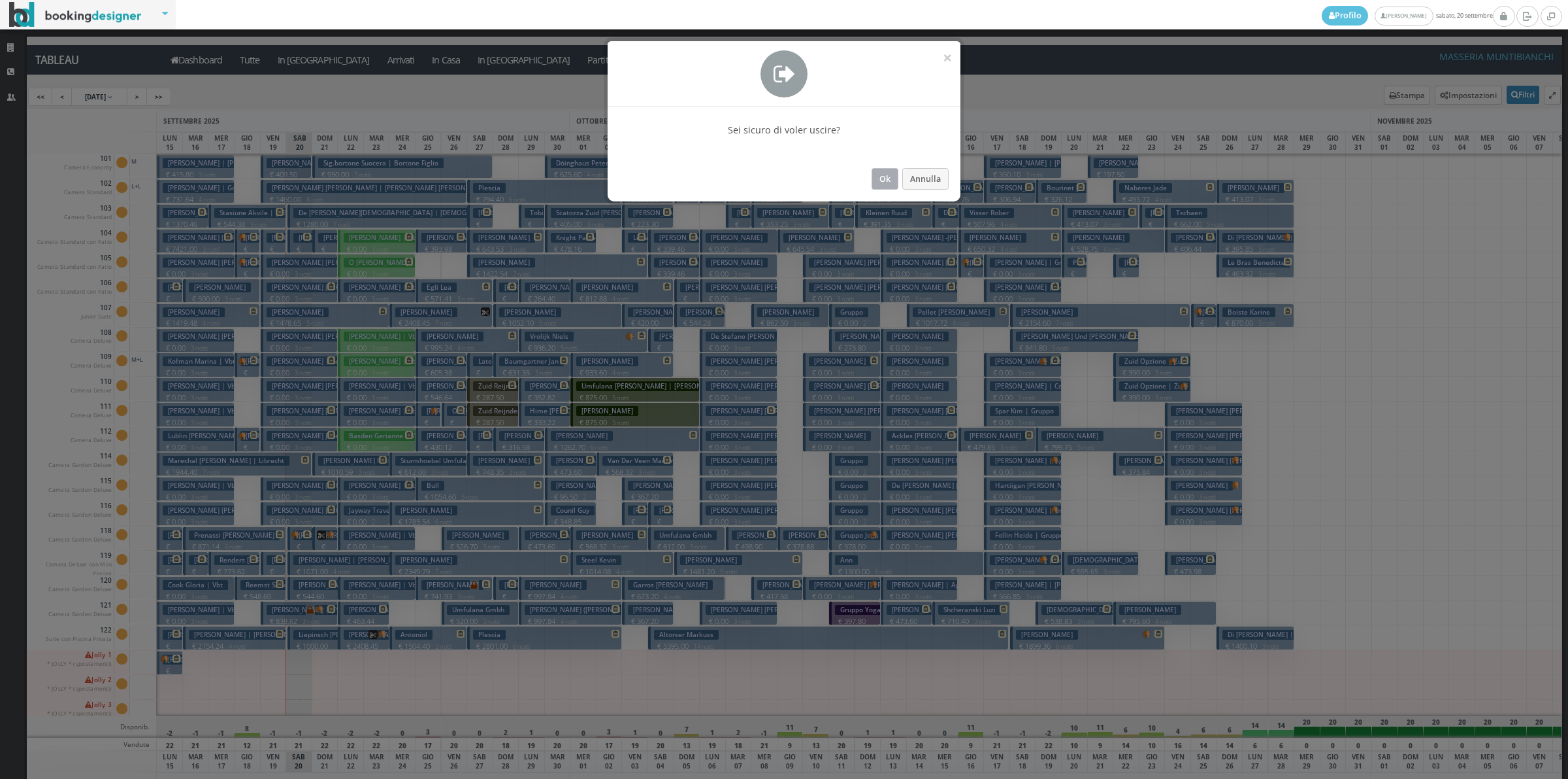
click at [889, 178] on button "Ok" at bounding box center [884, 179] width 26 height 22
